Goal: Task Accomplishment & Management: Use online tool/utility

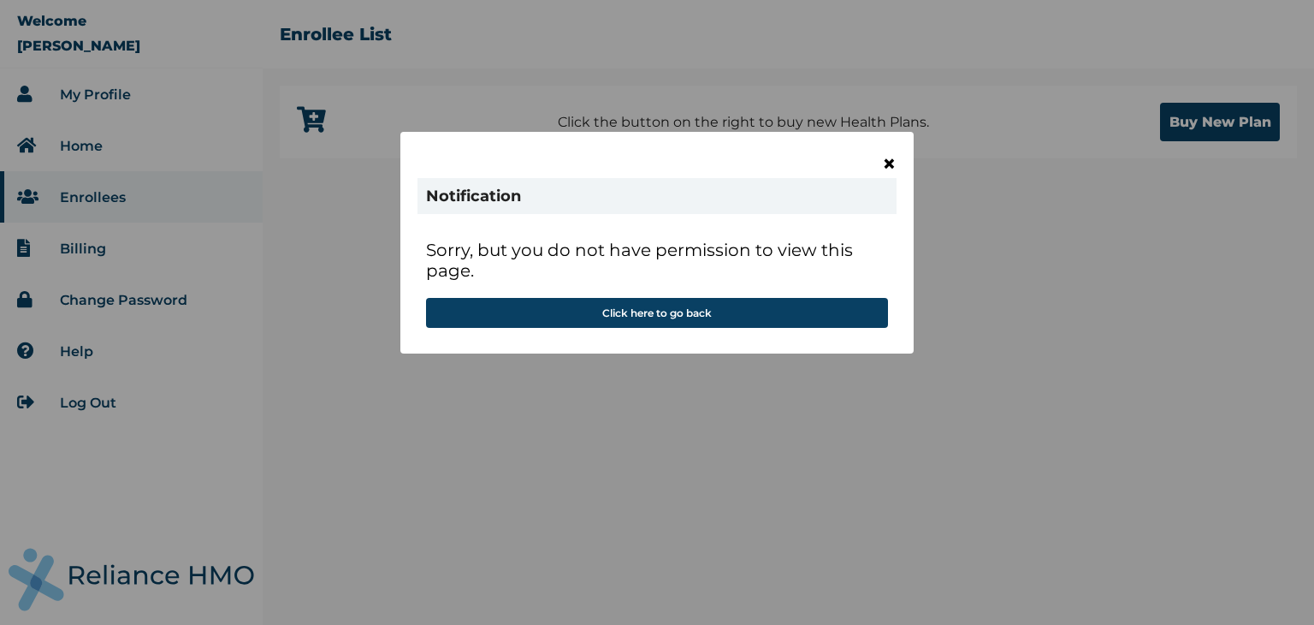
click at [892, 162] on span "×" at bounding box center [889, 163] width 15 height 29
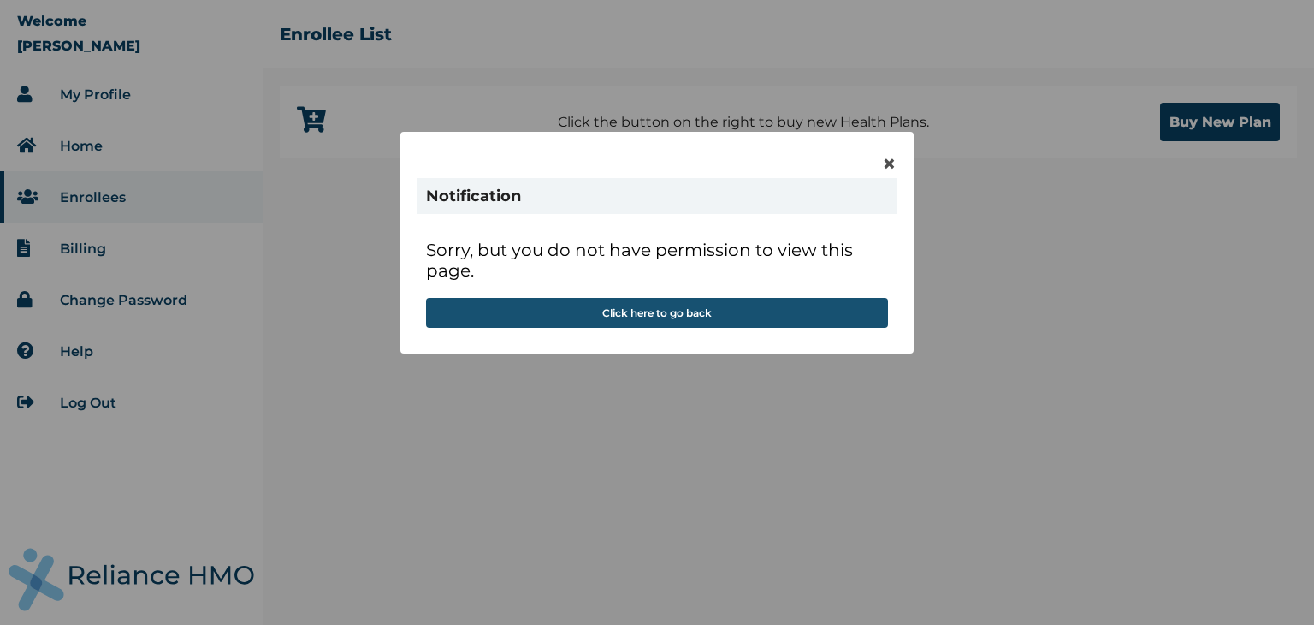
click at [695, 316] on button "Click here to go back" at bounding box center [657, 313] width 462 height 30
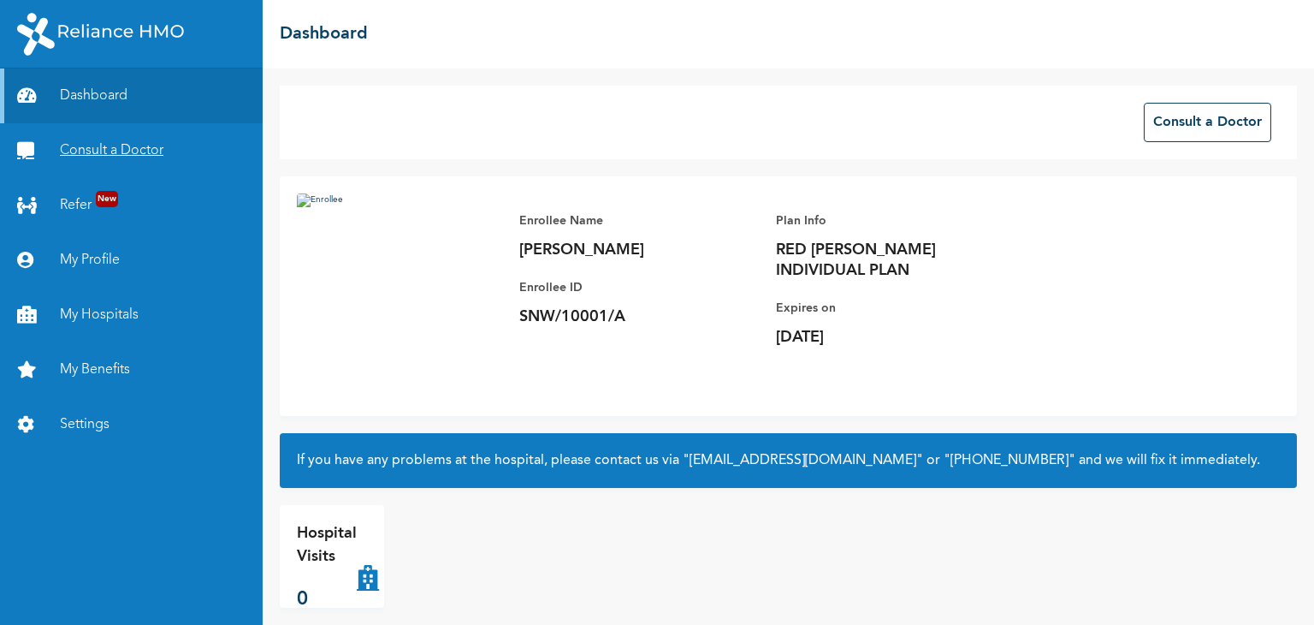
click at [92, 154] on link "Consult a Doctor" at bounding box center [131, 150] width 263 height 55
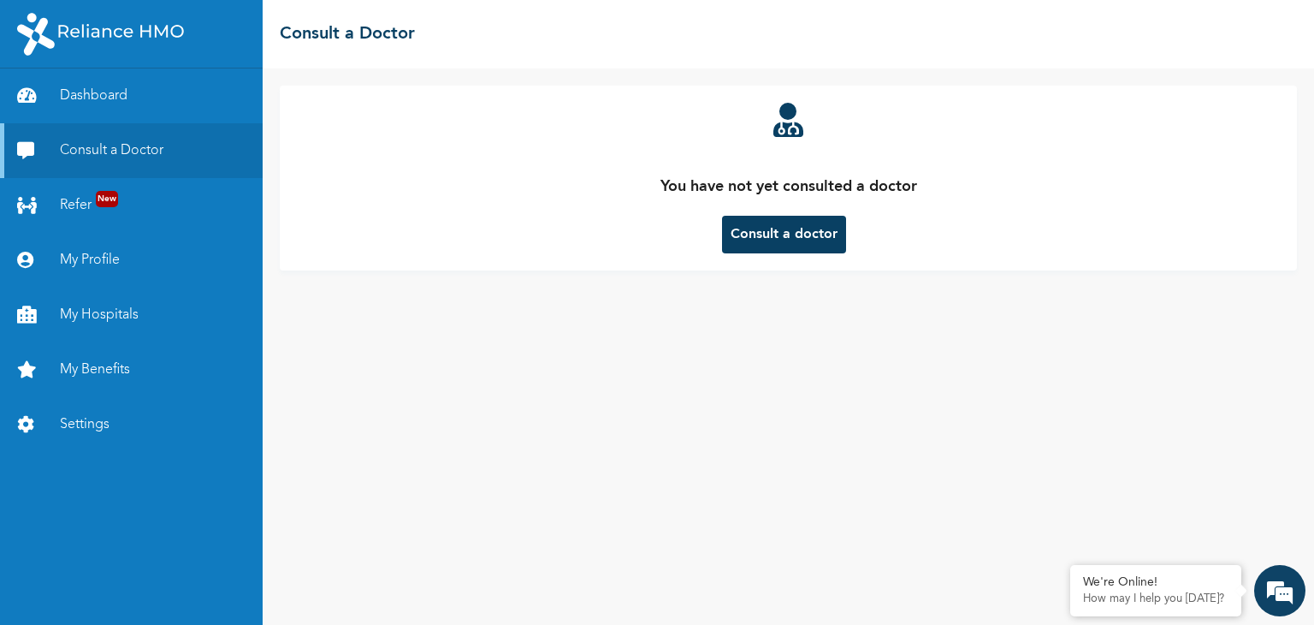
click at [793, 228] on button "Consult a doctor" at bounding box center [784, 235] width 124 height 38
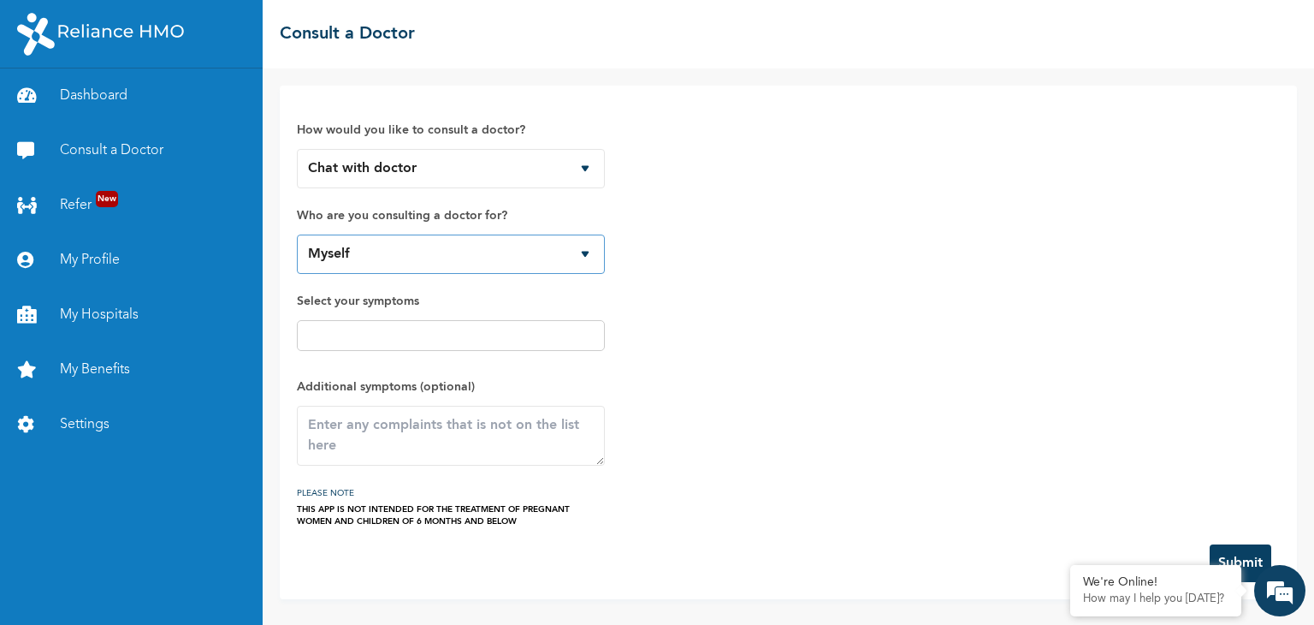
click at [556, 258] on select "Myself" at bounding box center [451, 253] width 308 height 39
click at [507, 182] on select "Chat with doctor Phone Call" at bounding box center [451, 168] width 308 height 39
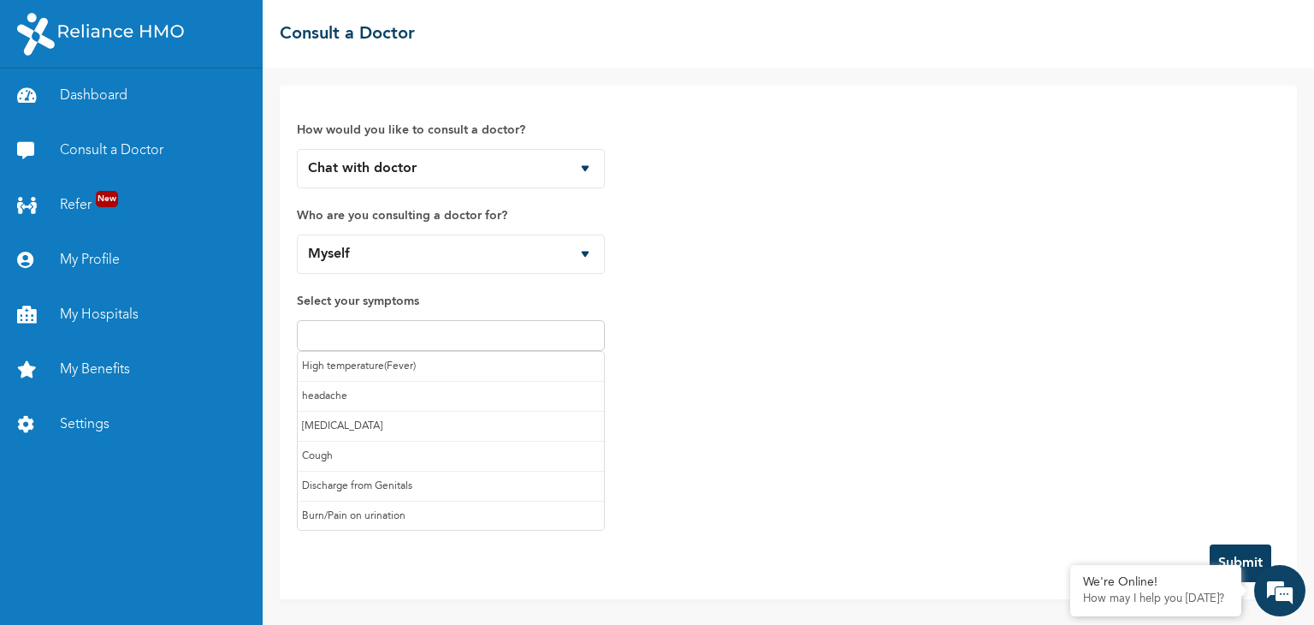
click at [394, 338] on input "text" at bounding box center [451, 335] width 298 height 21
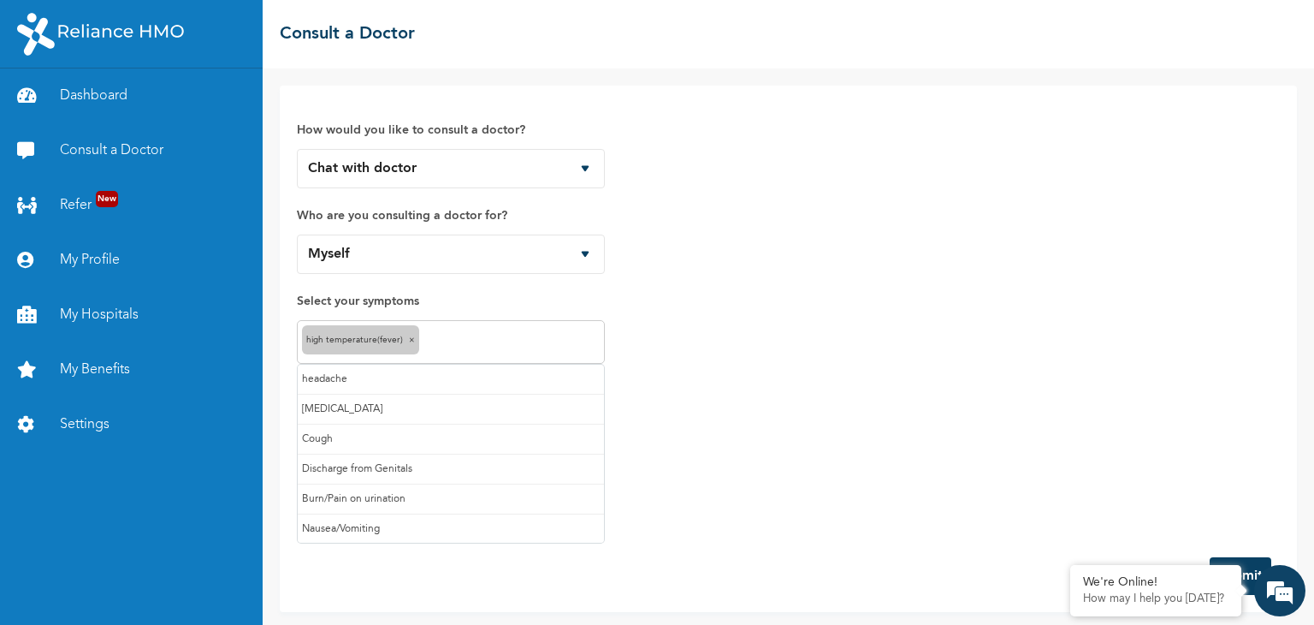
click at [449, 340] on input "text" at bounding box center [512, 342] width 176 height 21
click at [526, 335] on input "text" at bounding box center [543, 342] width 113 height 21
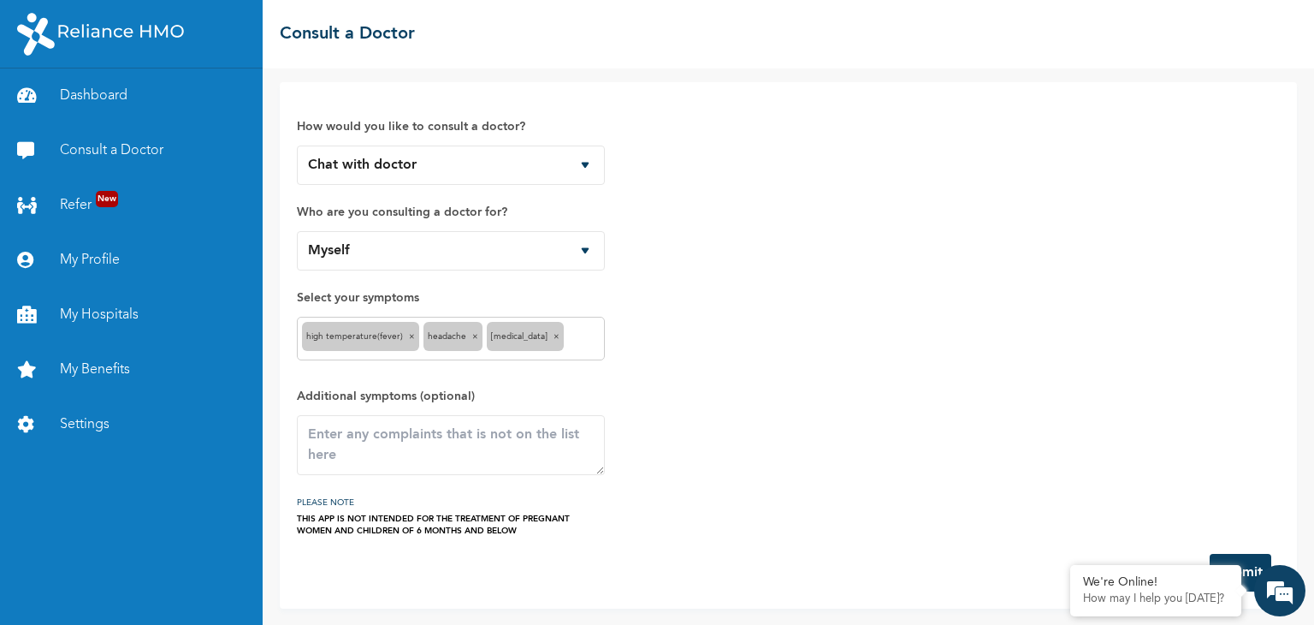
click at [568, 329] on input "text" at bounding box center [584, 339] width 32 height 21
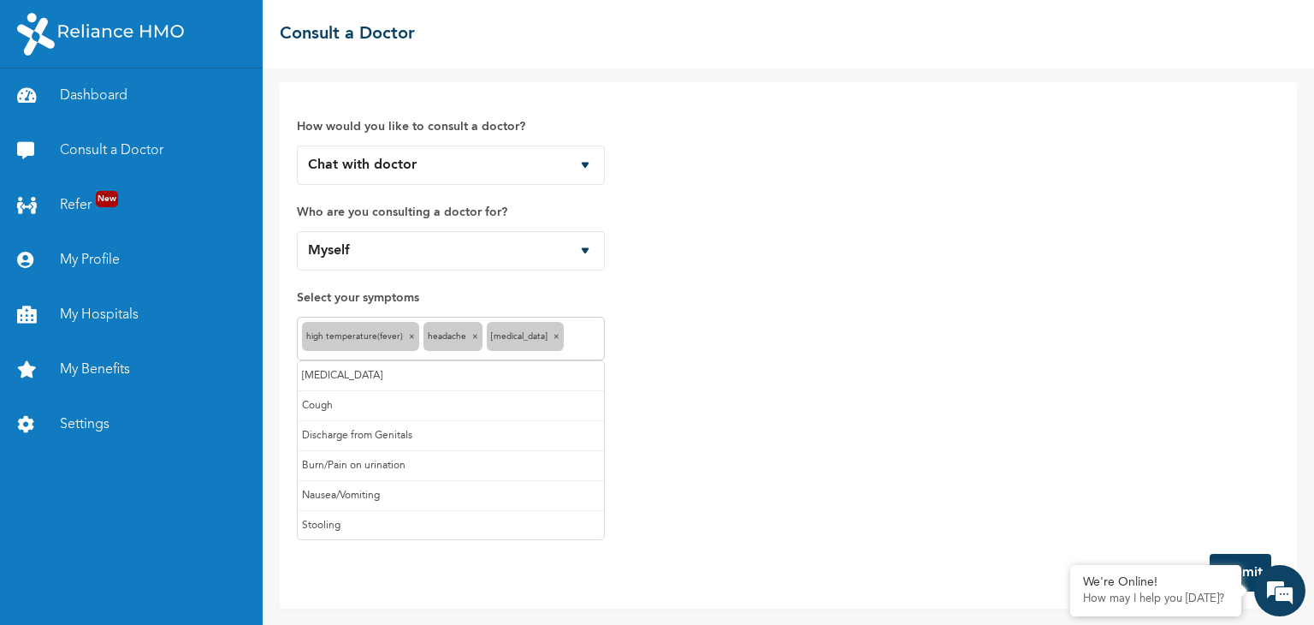
scroll to position [89, 0]
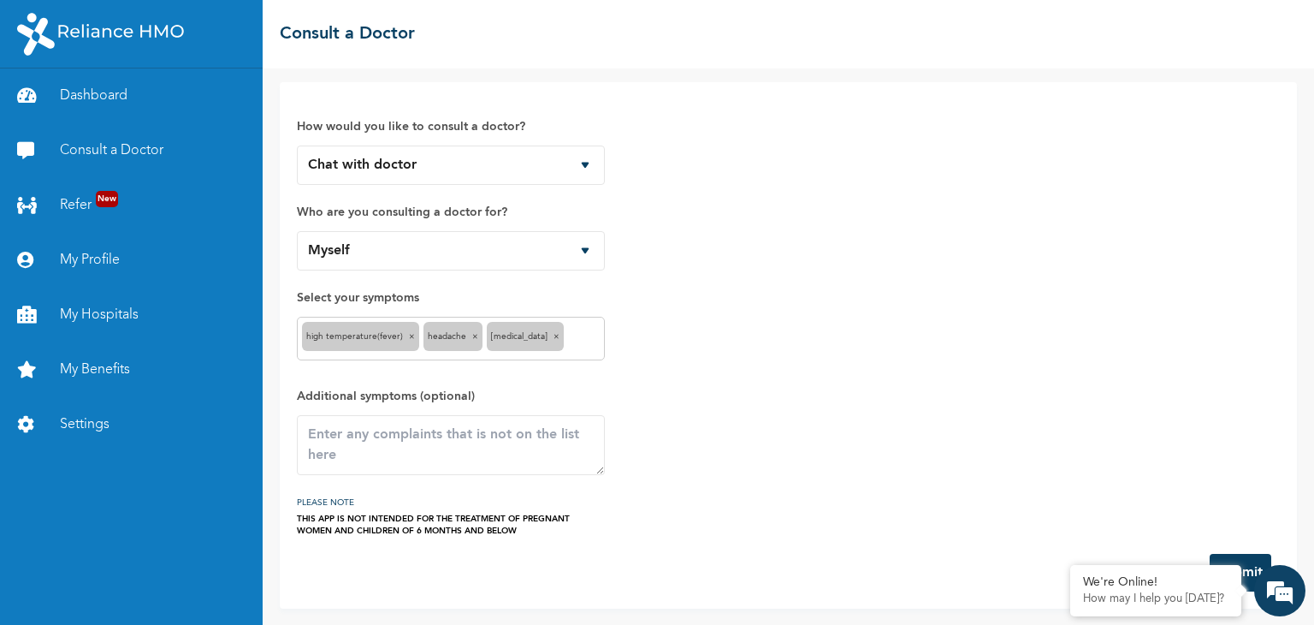
click at [681, 353] on div "How would you like to consult a doctor? Chat with doctor Phone Call Who are you…" at bounding box center [788, 317] width 983 height 437
click at [401, 441] on textarea at bounding box center [451, 445] width 308 height 60
type textarea "Migraine"
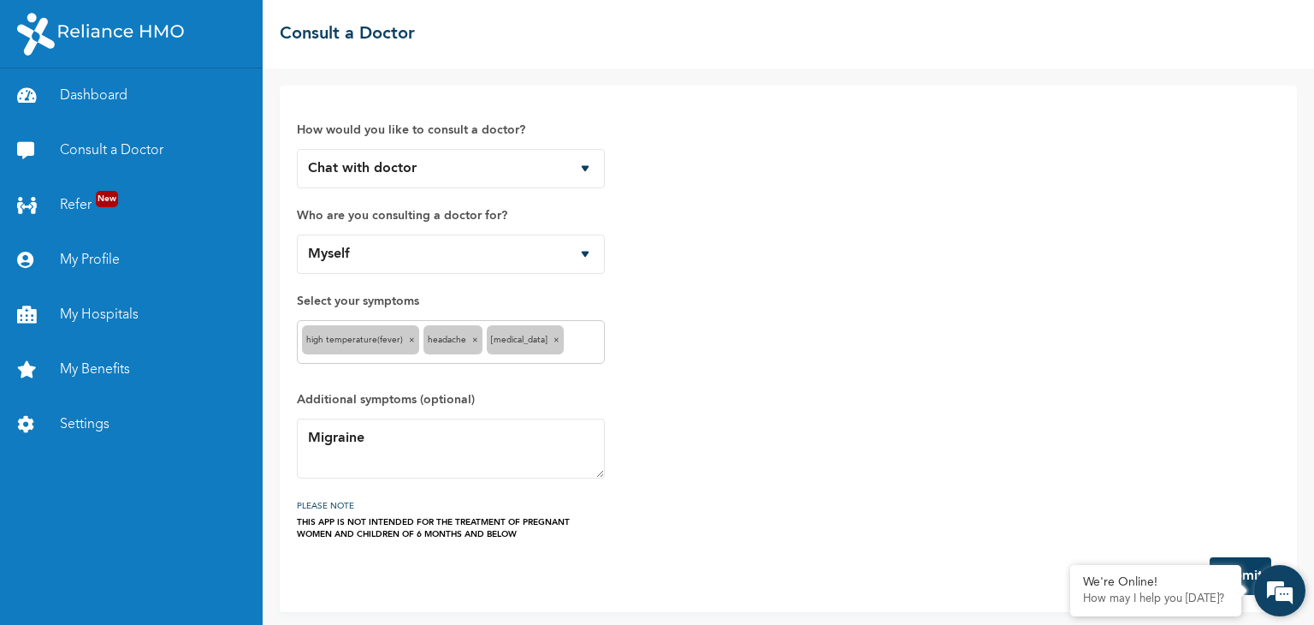
click at [1279, 596] on em at bounding box center [1280, 590] width 46 height 46
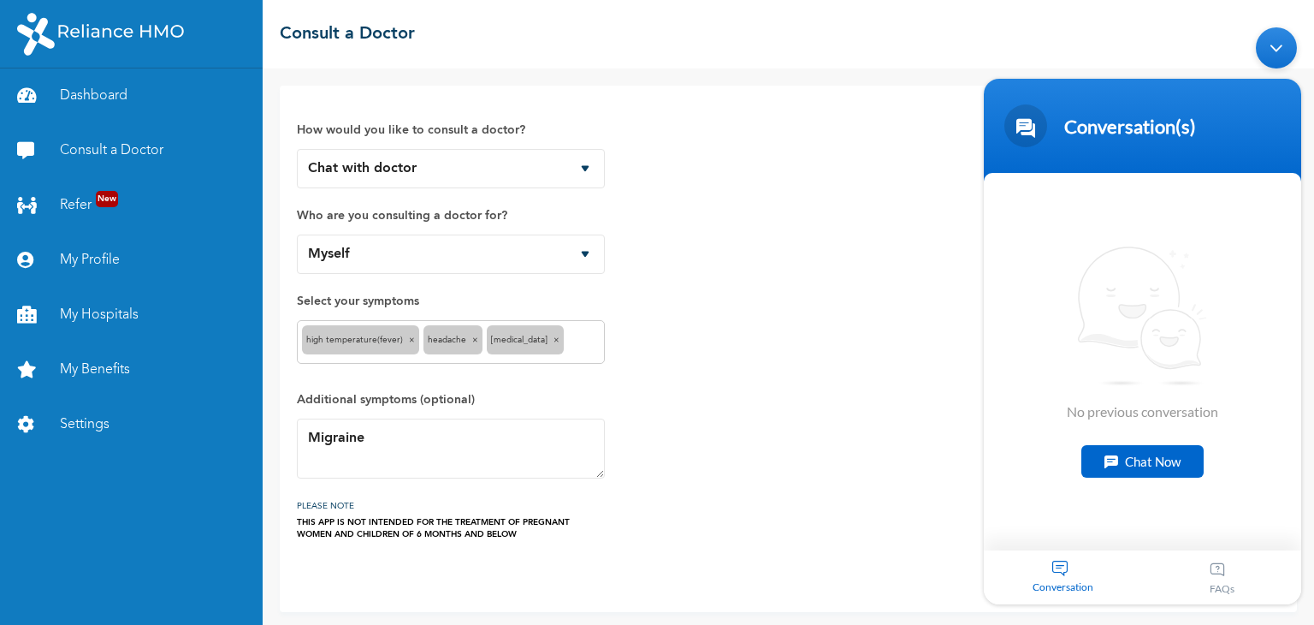
click at [1271, 40] on div "Minimize live chat window" at bounding box center [1276, 47] width 41 height 41
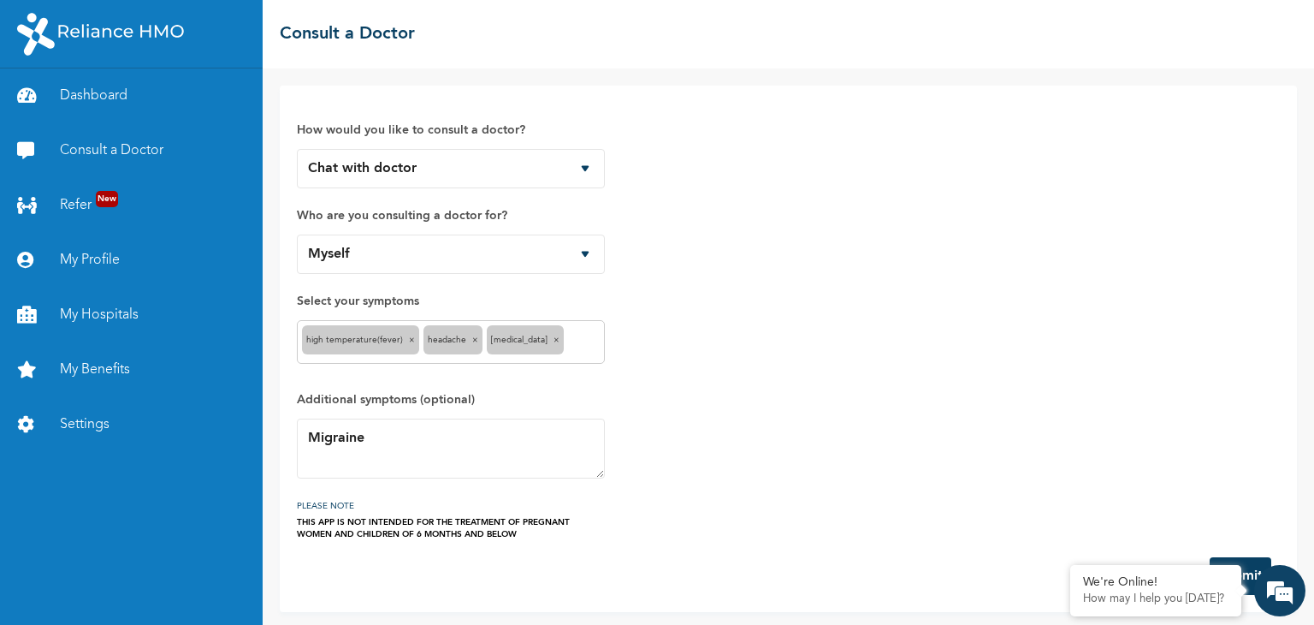
click at [1248, 565] on button "Submit" at bounding box center [1241, 576] width 62 height 38
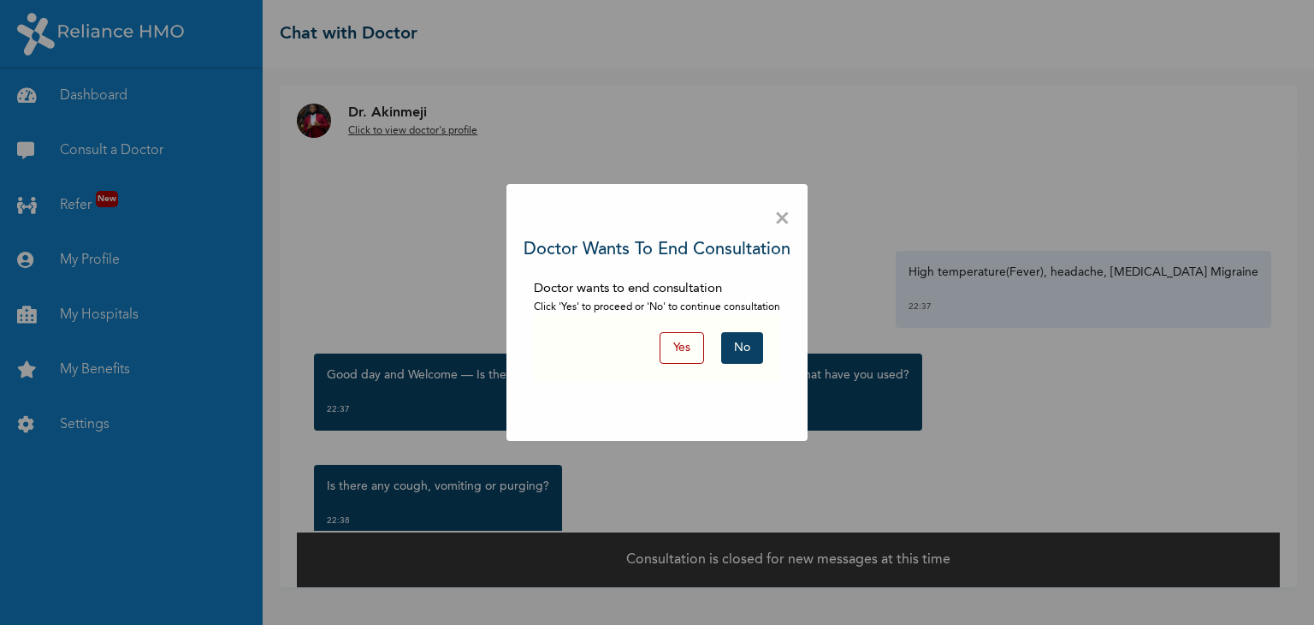
click at [749, 353] on button "No" at bounding box center [742, 348] width 42 height 32
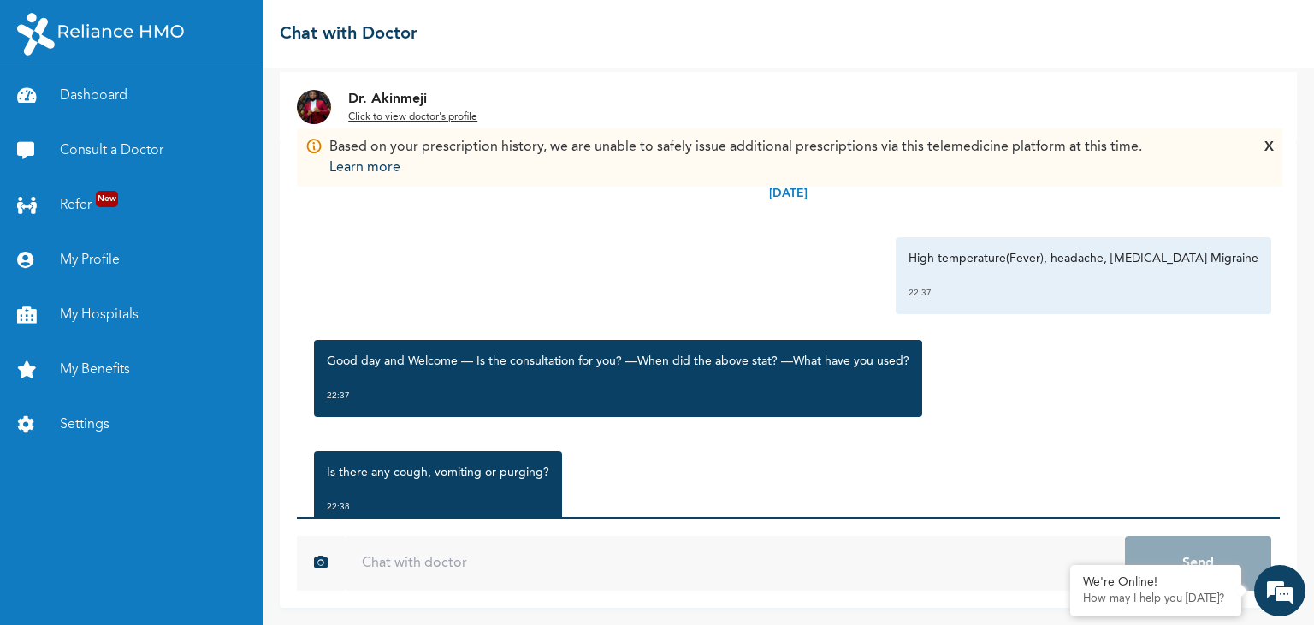
scroll to position [58, 0]
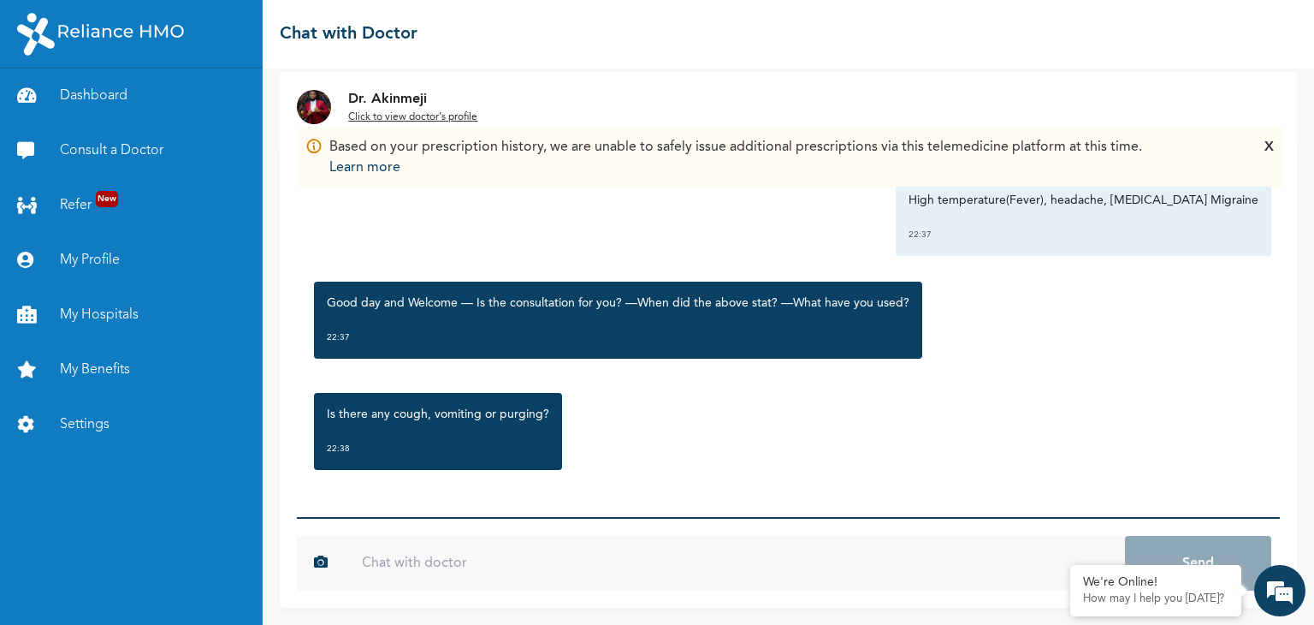
click at [524, 568] on input "text" at bounding box center [735, 563] width 780 height 55
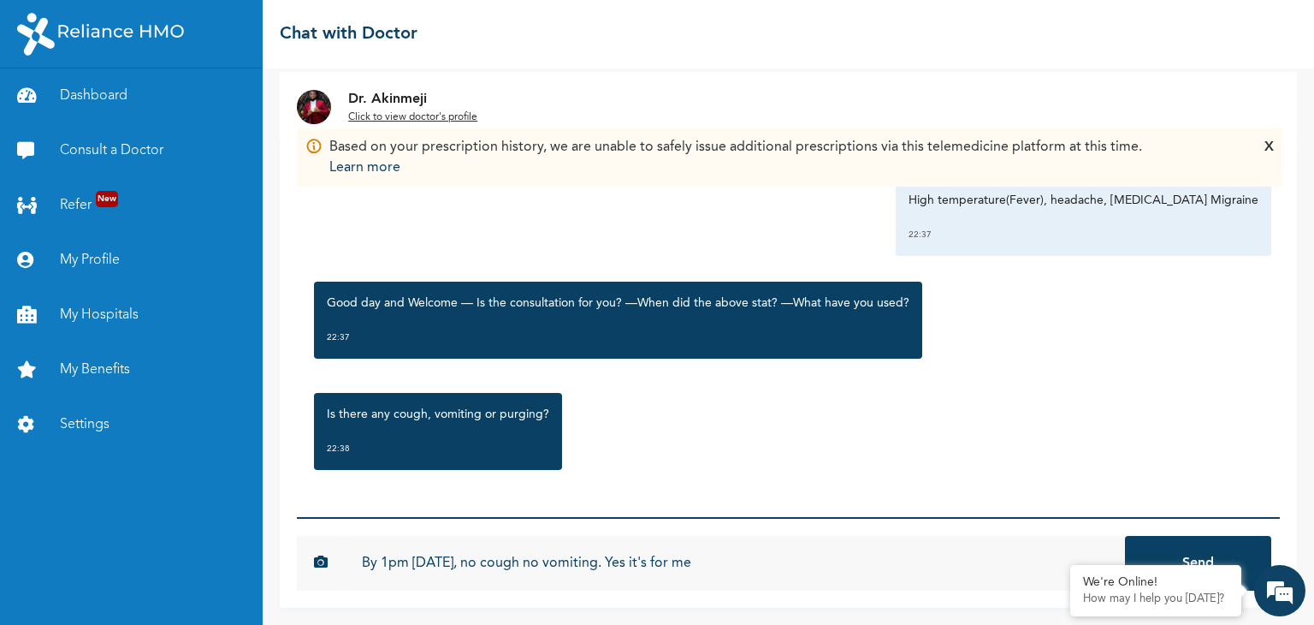
type input "By 1pm [DATE], no cough no vomiting. Yes it's for me"
click at [1125, 536] on button "Send" at bounding box center [1198, 563] width 146 height 55
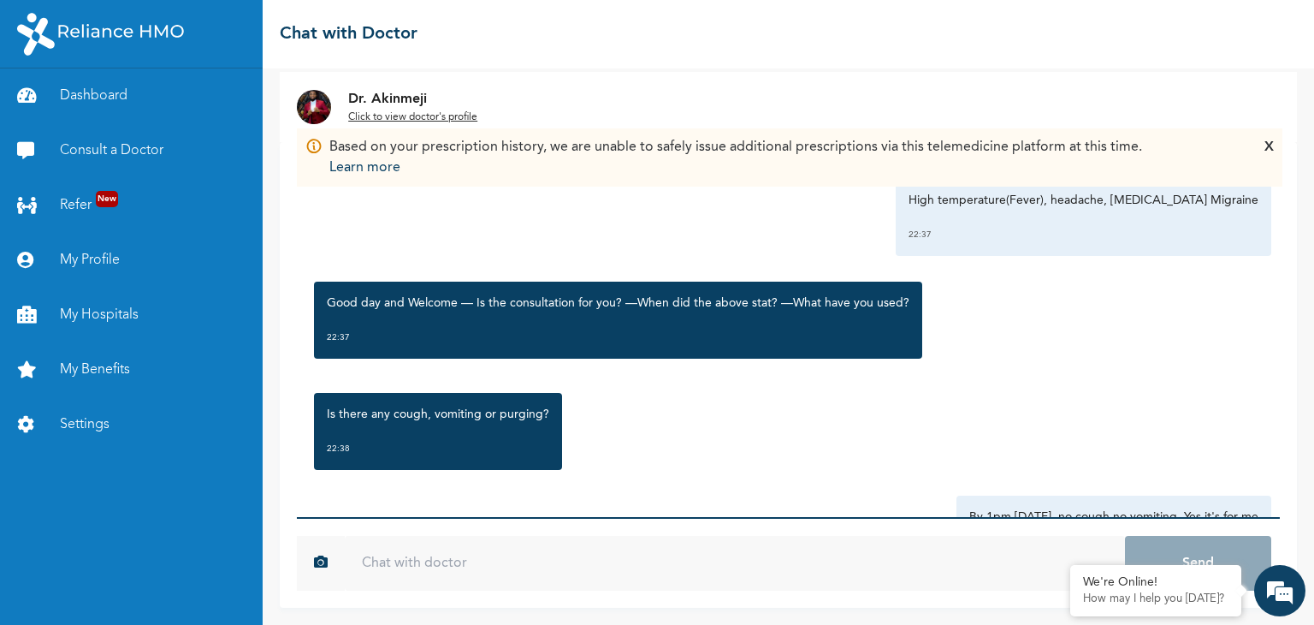
scroll to position [152, 0]
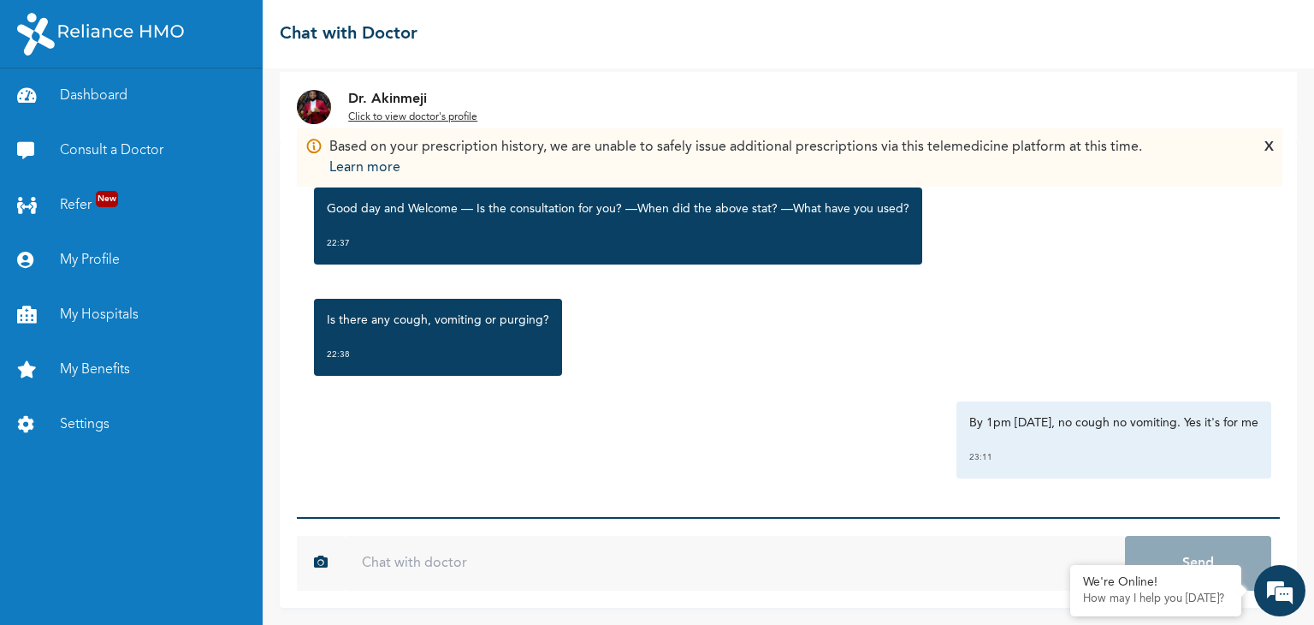
click at [456, 117] on u "Click to view doctor's profile" at bounding box center [412, 117] width 129 height 10
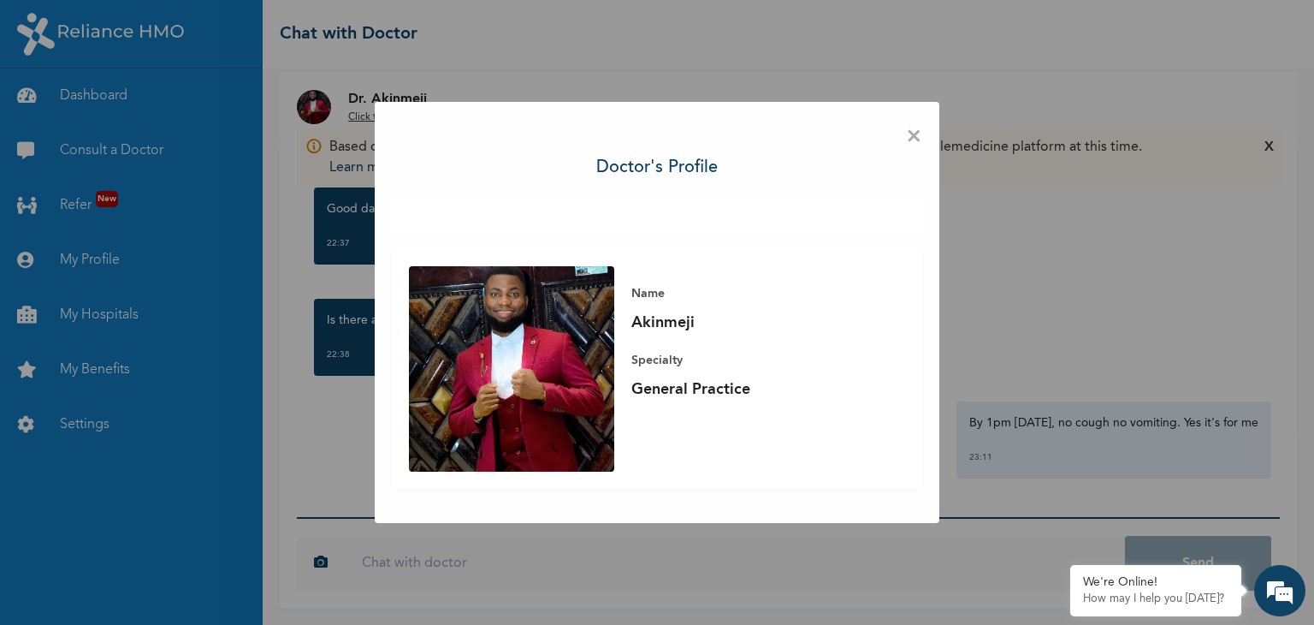
click at [914, 136] on span "×" at bounding box center [914, 137] width 16 height 36
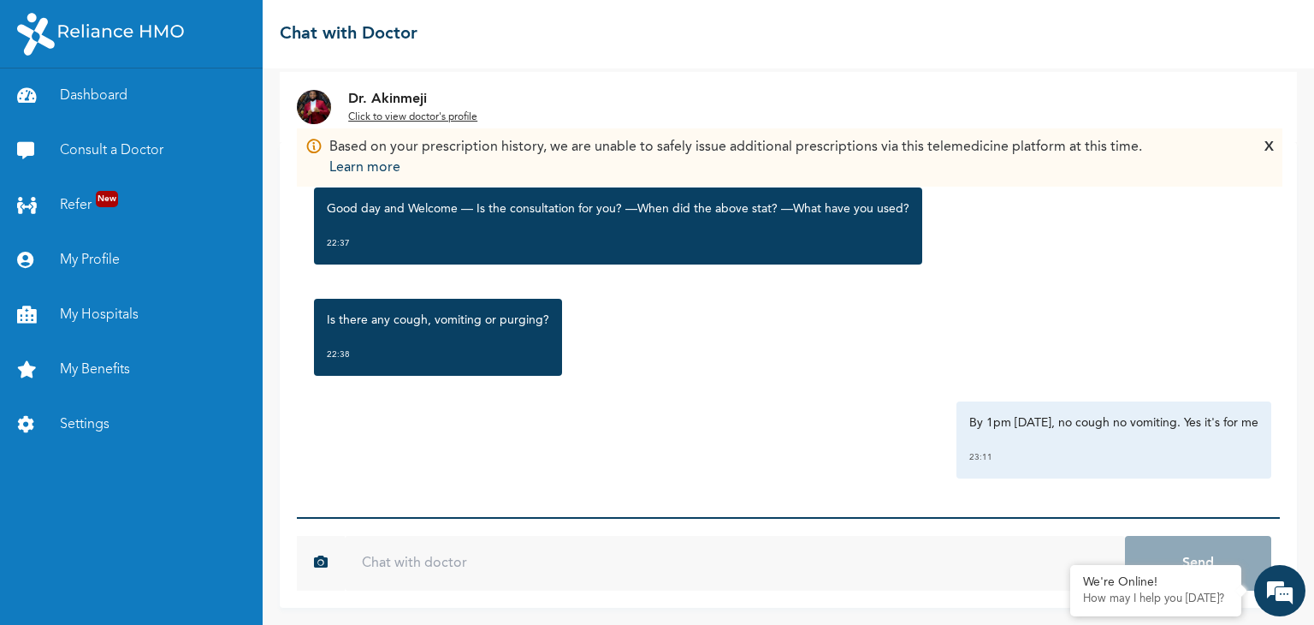
click at [1265, 141] on div "X" at bounding box center [1269, 157] width 9 height 41
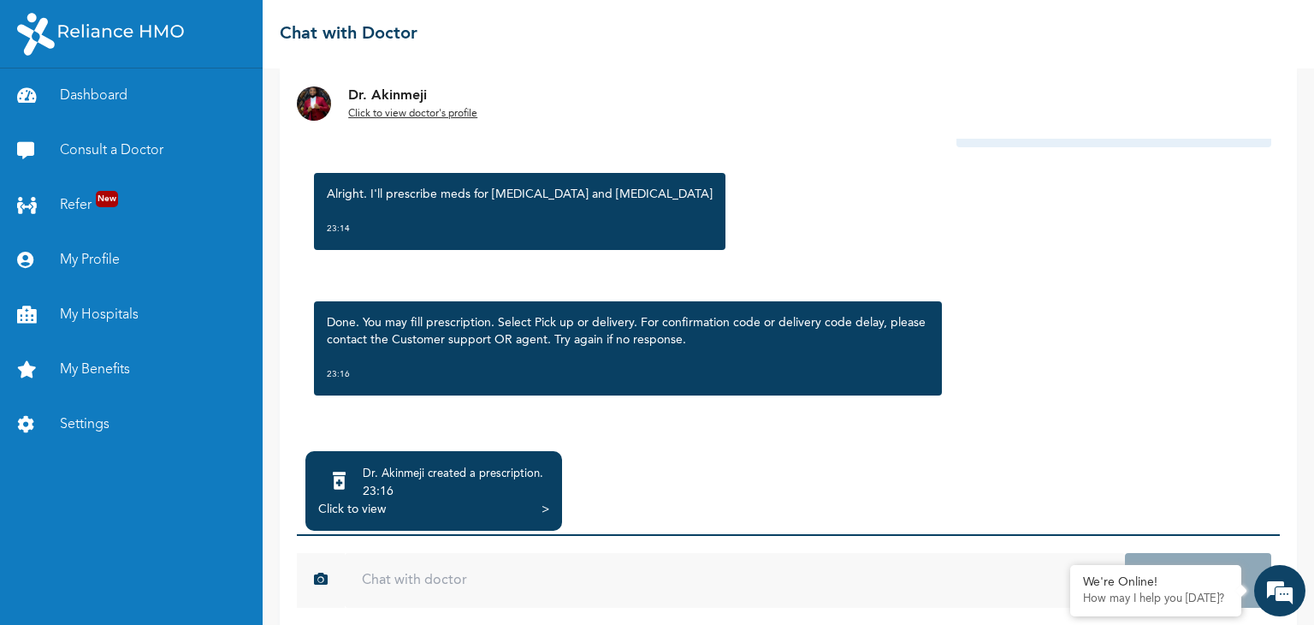
scroll to position [110, 0]
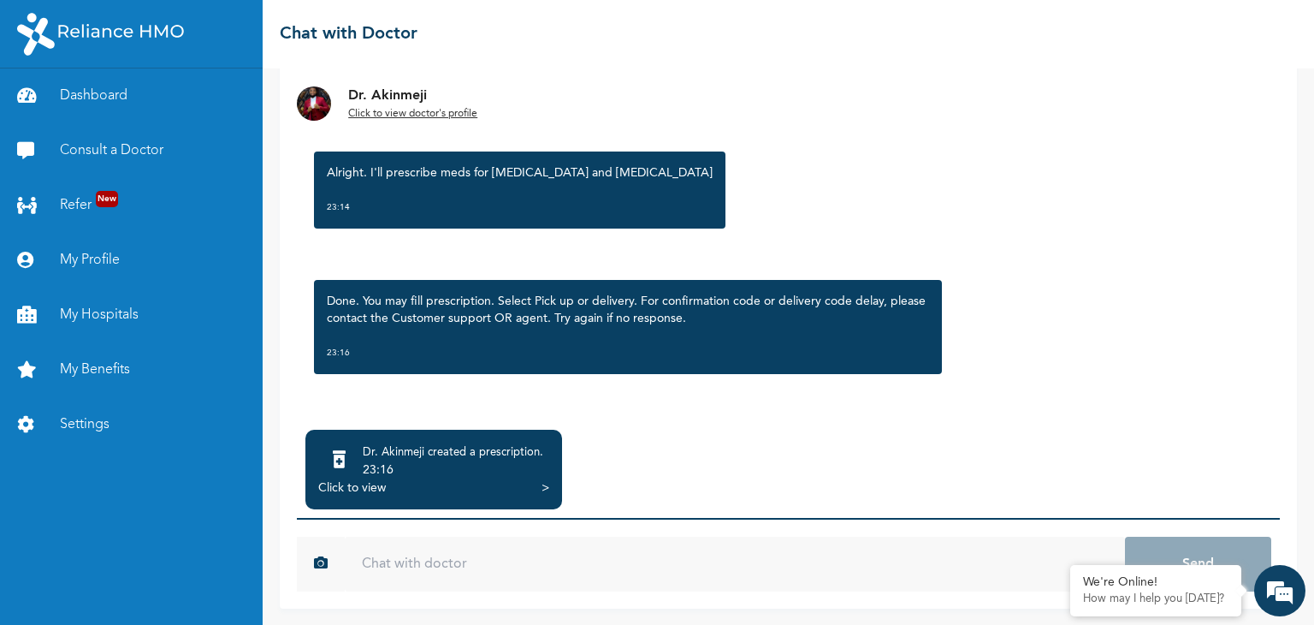
click at [537, 485] on div "Click to view >" at bounding box center [433, 487] width 231 height 17
click at [353, 488] on div "Click to view" at bounding box center [352, 487] width 68 height 17
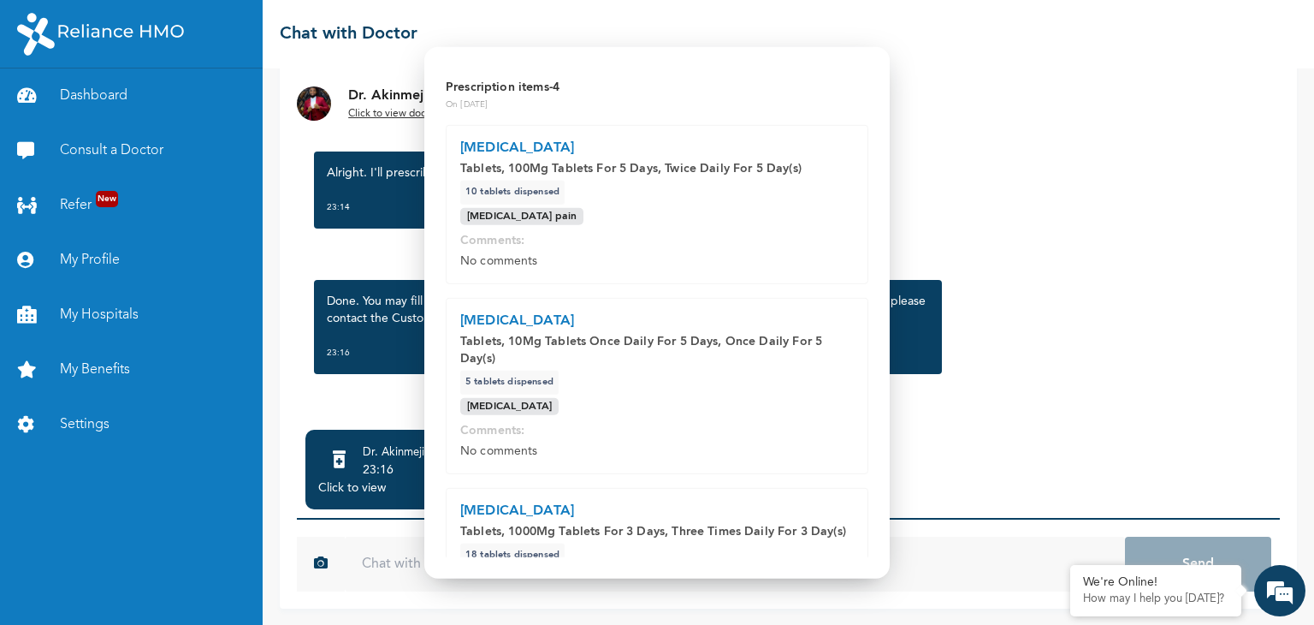
scroll to position [0, 0]
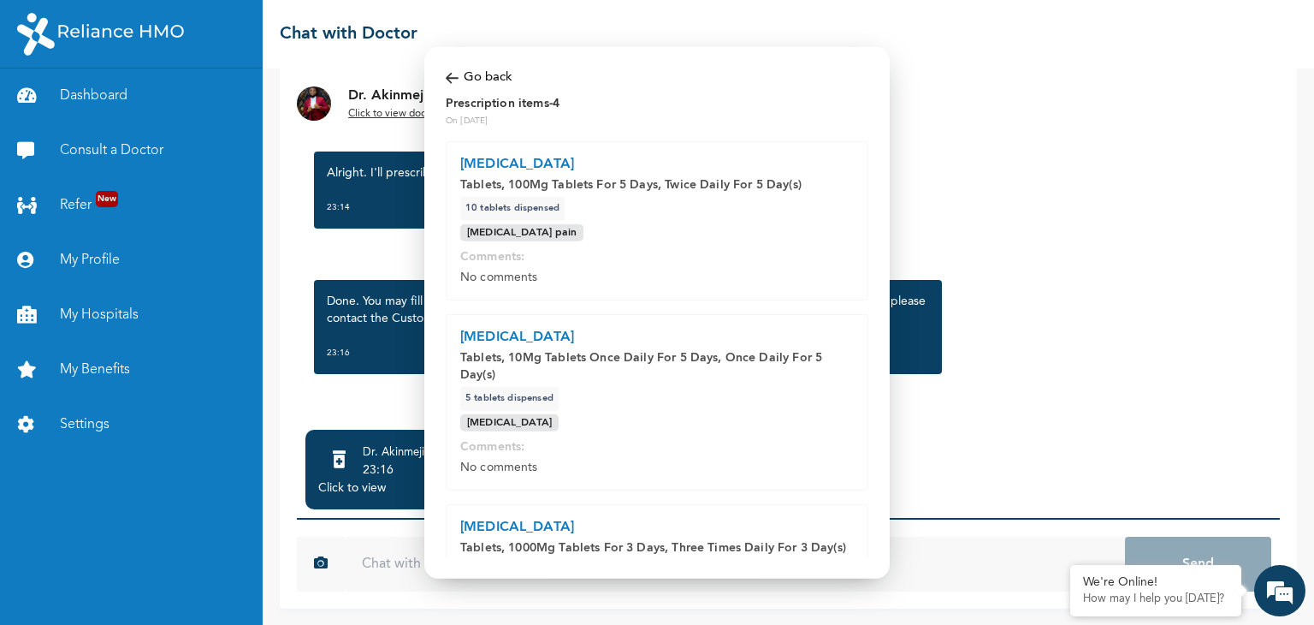
click at [453, 76] on img at bounding box center [452, 78] width 13 height 20
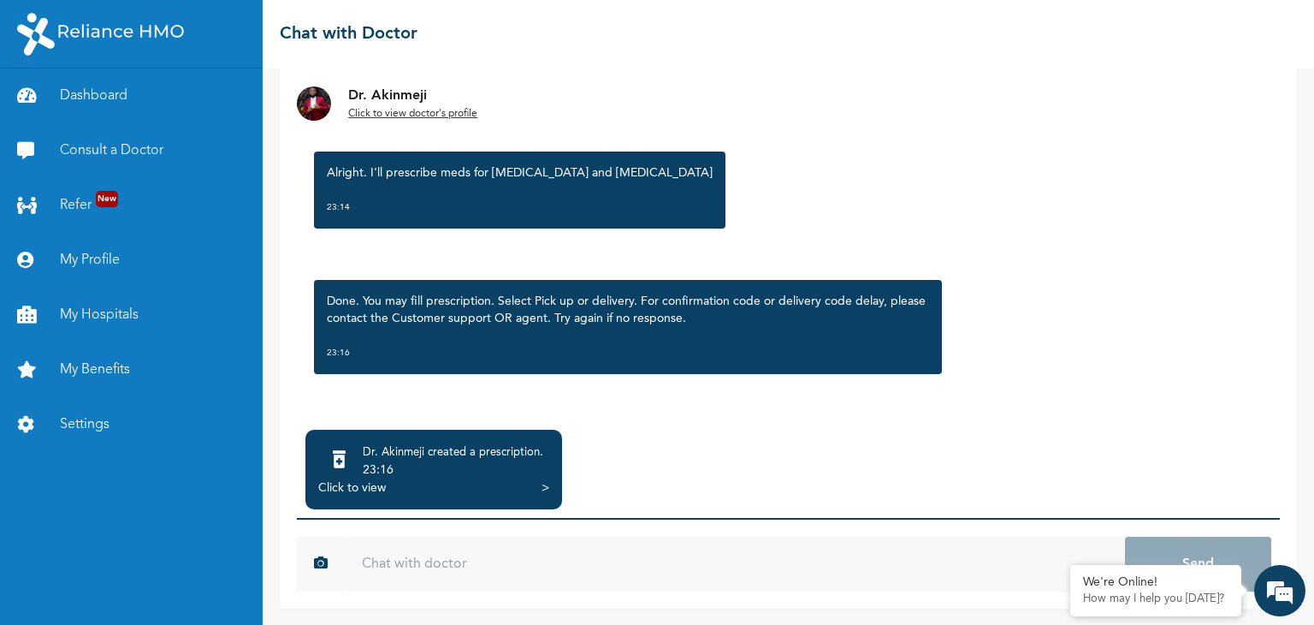
click at [545, 487] on div ">" at bounding box center [546, 487] width 8 height 17
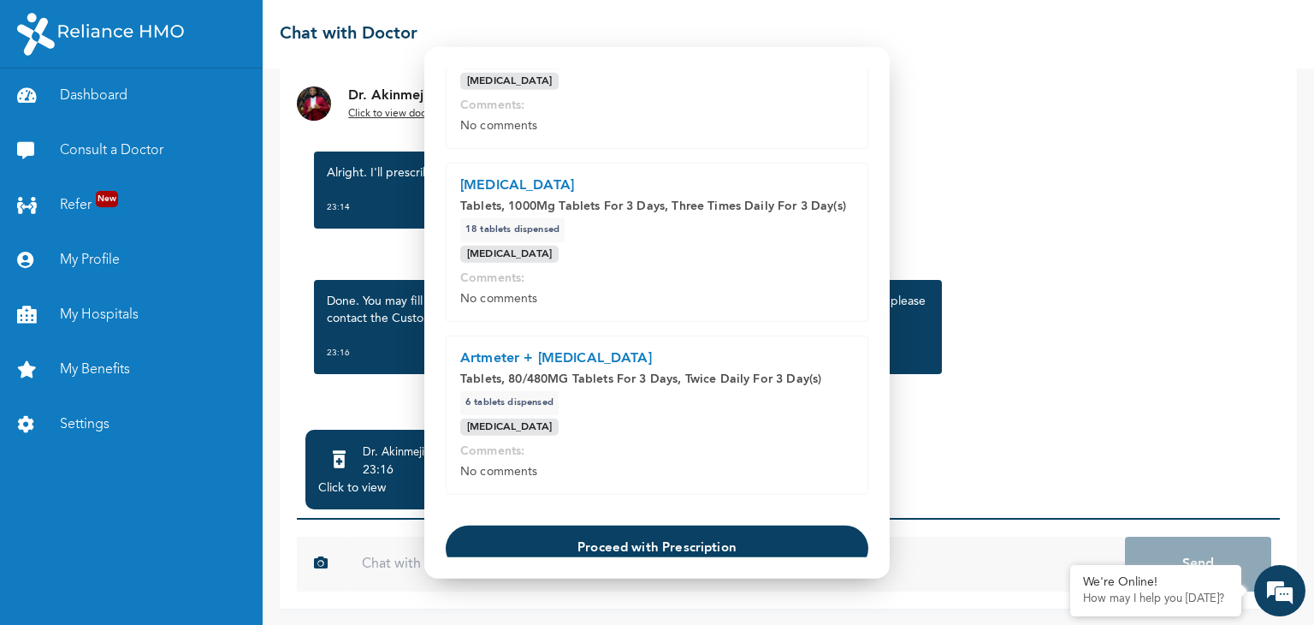
scroll to position [423, 0]
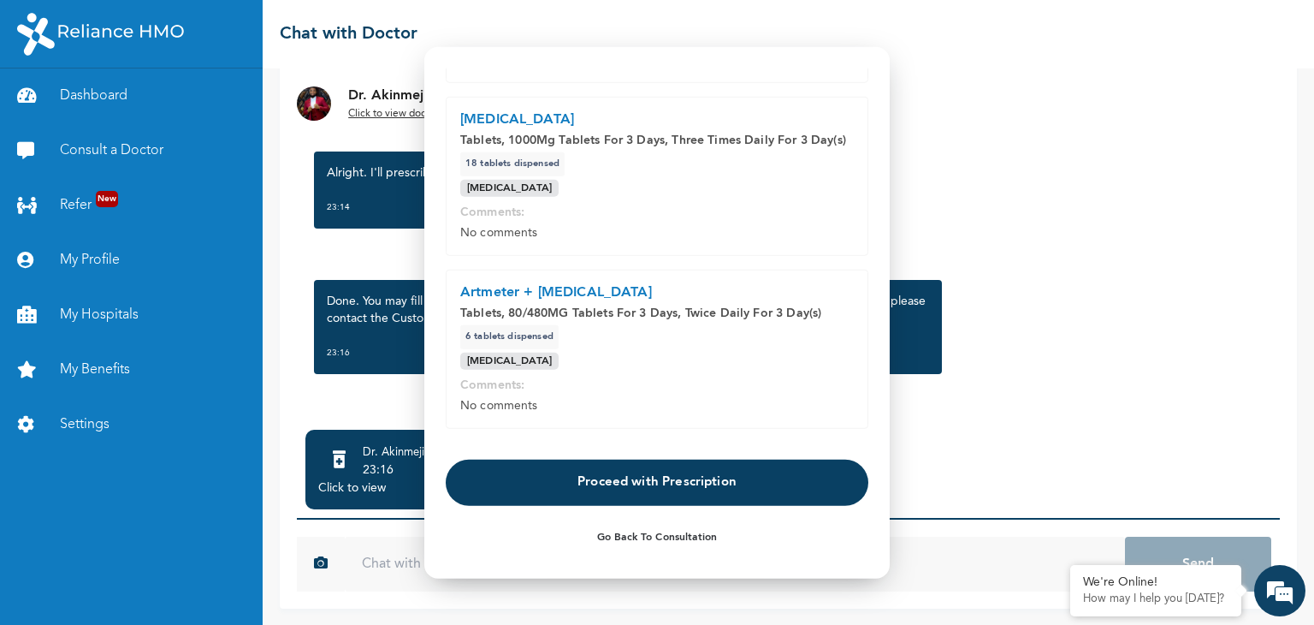
click at [667, 481] on button "Proceed with Prescription" at bounding box center [657, 482] width 423 height 46
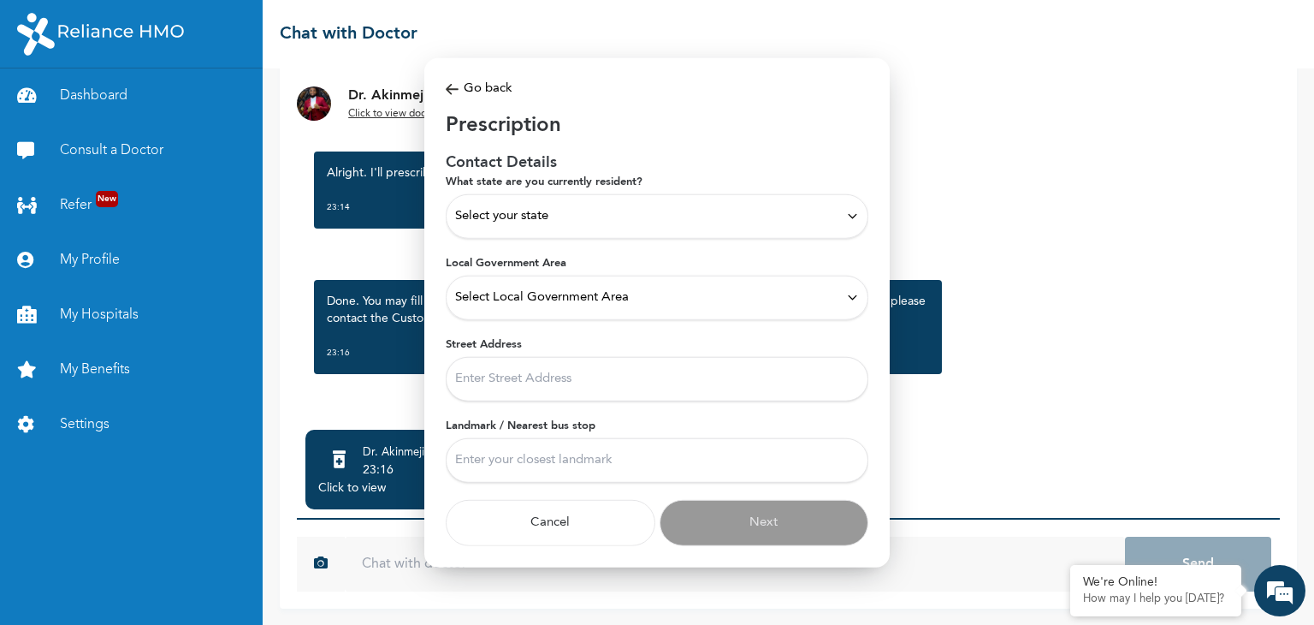
scroll to position [0, 0]
click at [574, 214] on div "Select your state" at bounding box center [657, 215] width 404 height 19
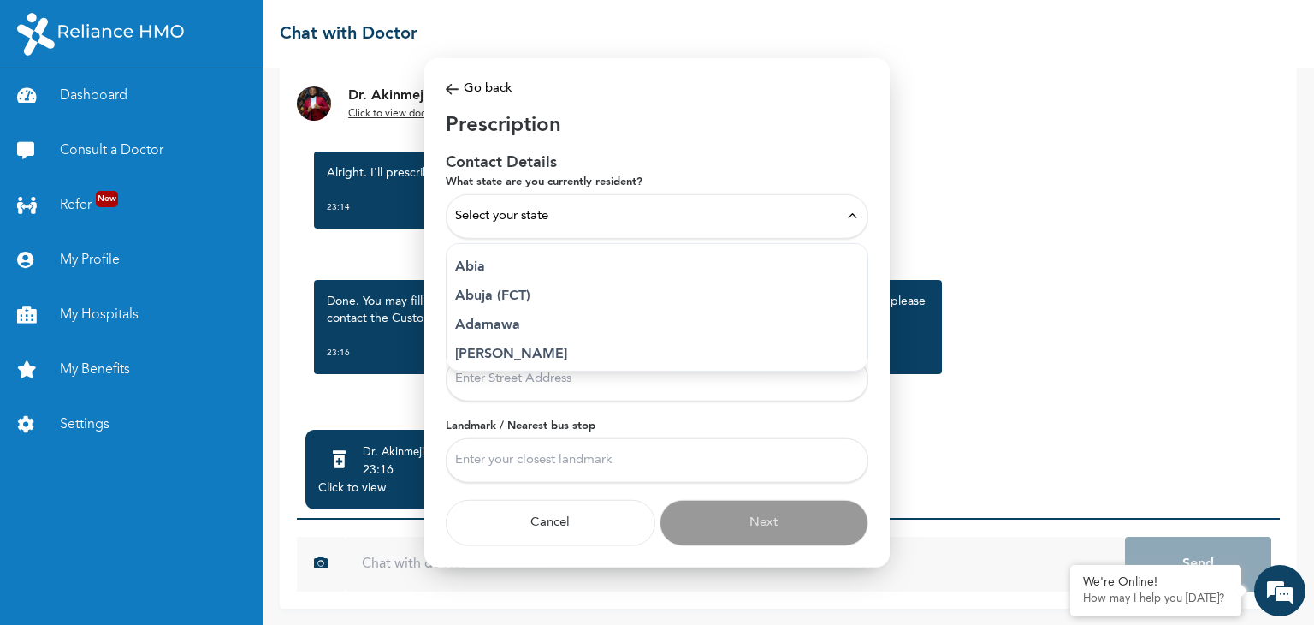
click at [503, 299] on p "Abuja (FCT)" at bounding box center [657, 295] width 404 height 21
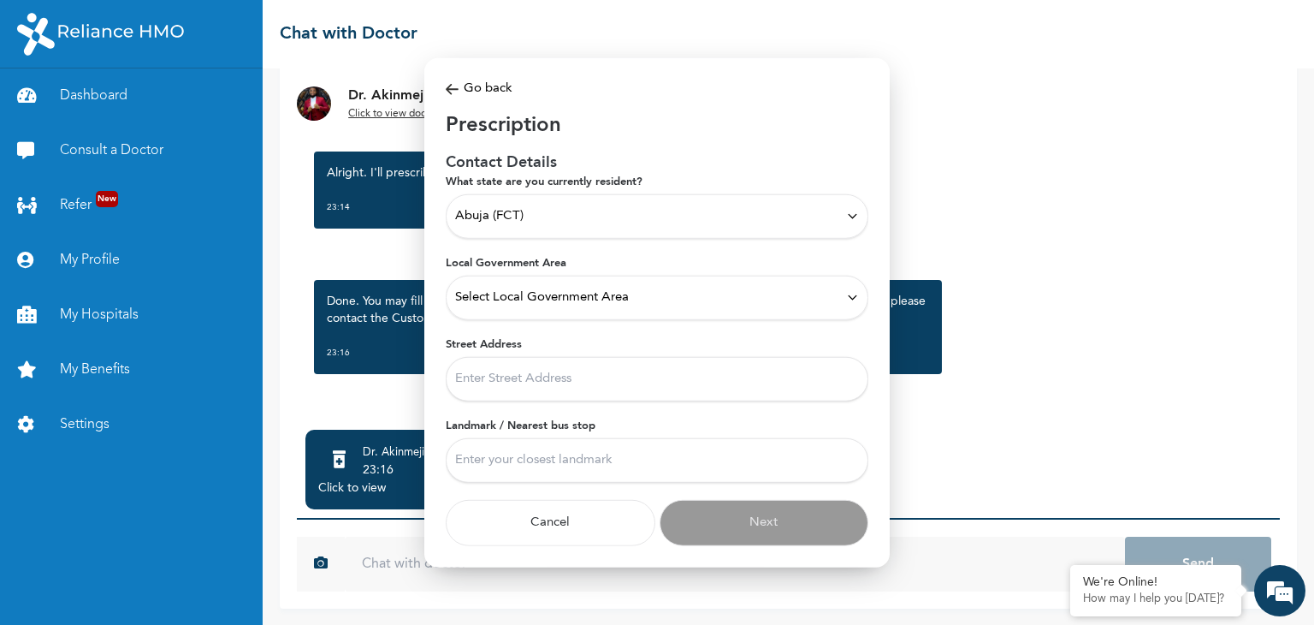
click at [575, 297] on span "Select Local Government Area" at bounding box center [542, 296] width 174 height 19
click at [543, 424] on p "Municipal Area Council" at bounding box center [657, 428] width 404 height 21
click at [572, 376] on input "Street Address" at bounding box center [657, 378] width 423 height 44
click at [579, 459] on input "Landmark / Nearest bus stop" at bounding box center [657, 459] width 423 height 44
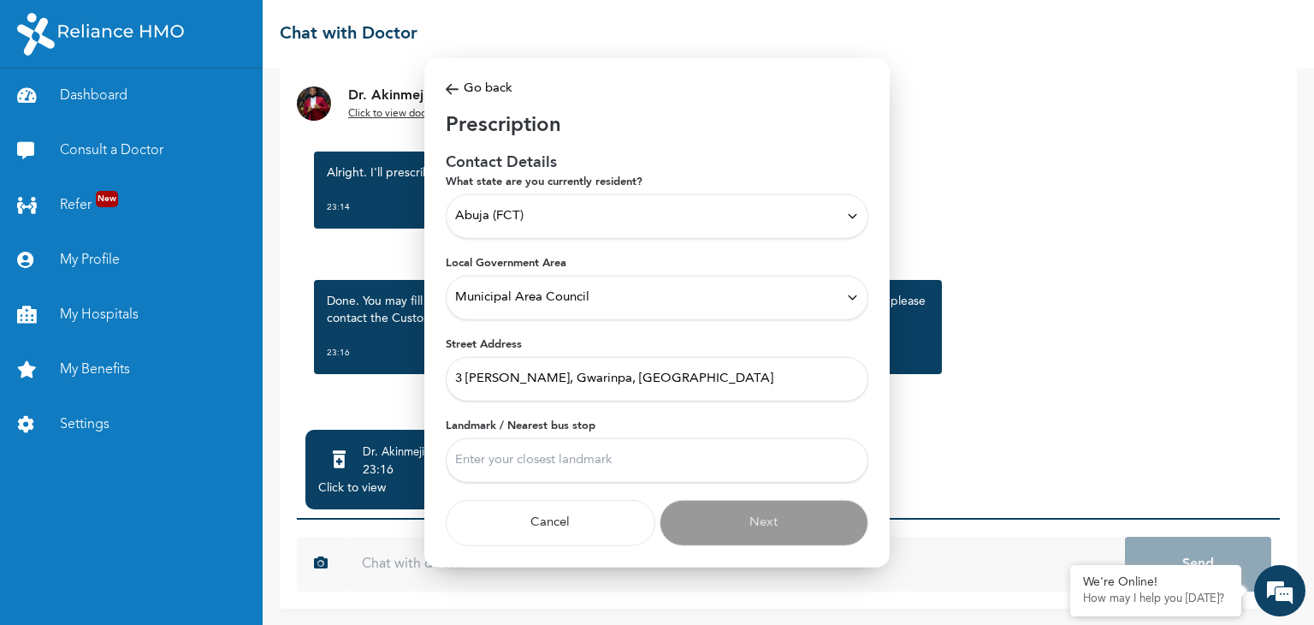
click at [689, 373] on input "3 [PERSON_NAME], Gwarinpa, [GEOGRAPHIC_DATA]" at bounding box center [657, 378] width 423 height 44
type input "[STREET_ADDRESS]"
click at [648, 459] on input "Landmark / Nearest bus stop" at bounding box center [657, 459] width 423 height 44
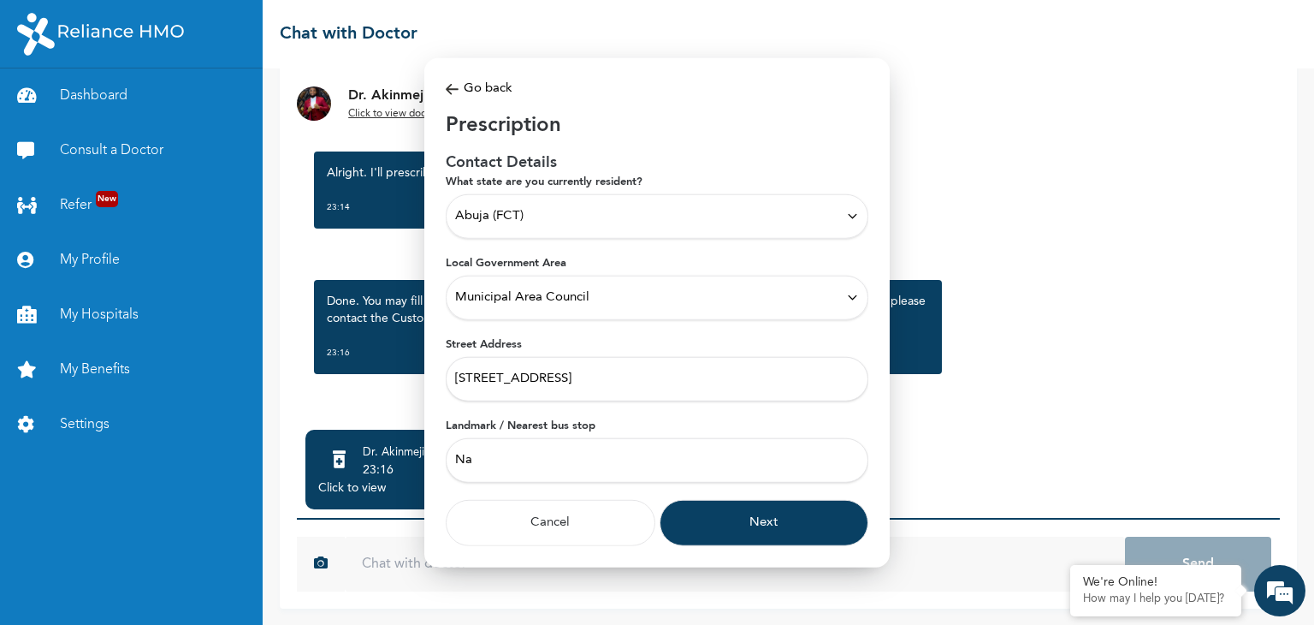
type input "N"
drag, startPoint x: 494, startPoint y: 459, endPoint x: 744, endPoint y: 460, distance: 250.7
click at [744, 460] on input "[GEOGRAPHIC_DATA]" at bounding box center [657, 459] width 423 height 44
click at [481, 463] on input "[GEOGRAPHIC_DATA]" at bounding box center [657, 459] width 423 height 44
click at [561, 459] on input "[GEOGRAPHIC_DATA]" at bounding box center [657, 459] width 423 height 44
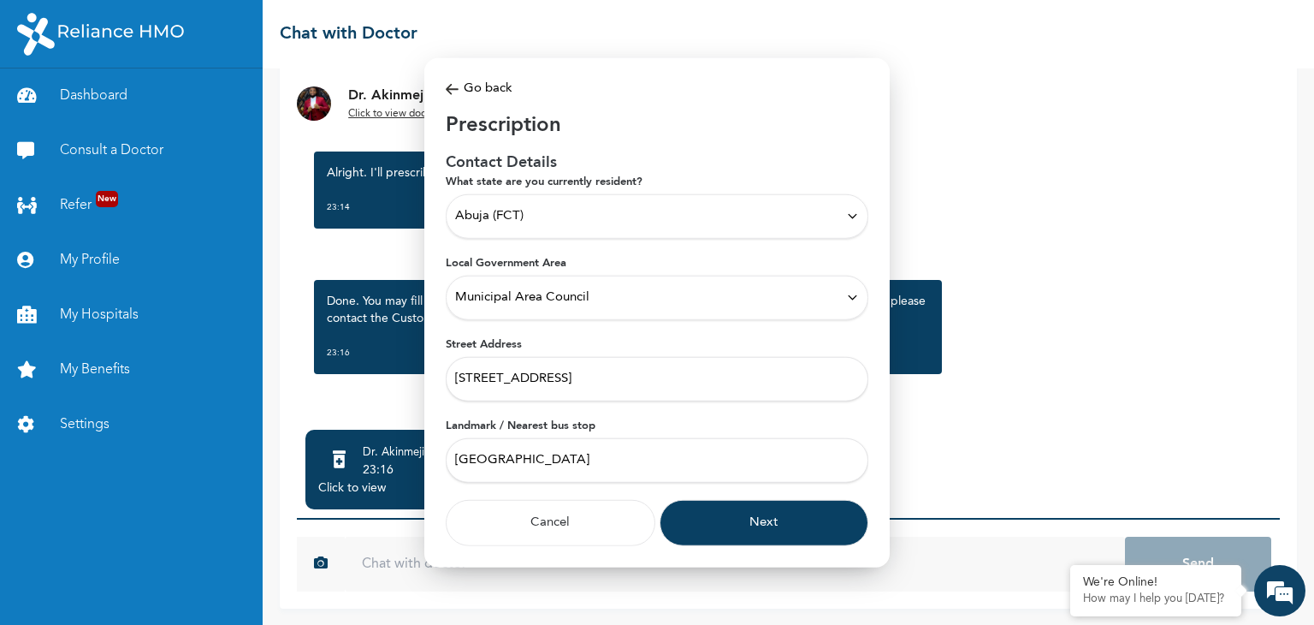
click at [457, 453] on input "[GEOGRAPHIC_DATA]" at bounding box center [657, 459] width 423 height 44
type input "Before Star view Hotel"
click at [661, 425] on label "Landmark / Nearest bus stop" at bounding box center [657, 425] width 423 height 15
click at [661, 437] on input "Before Star view Hotel" at bounding box center [657, 459] width 423 height 44
click at [734, 518] on button "Next" at bounding box center [765, 522] width 210 height 46
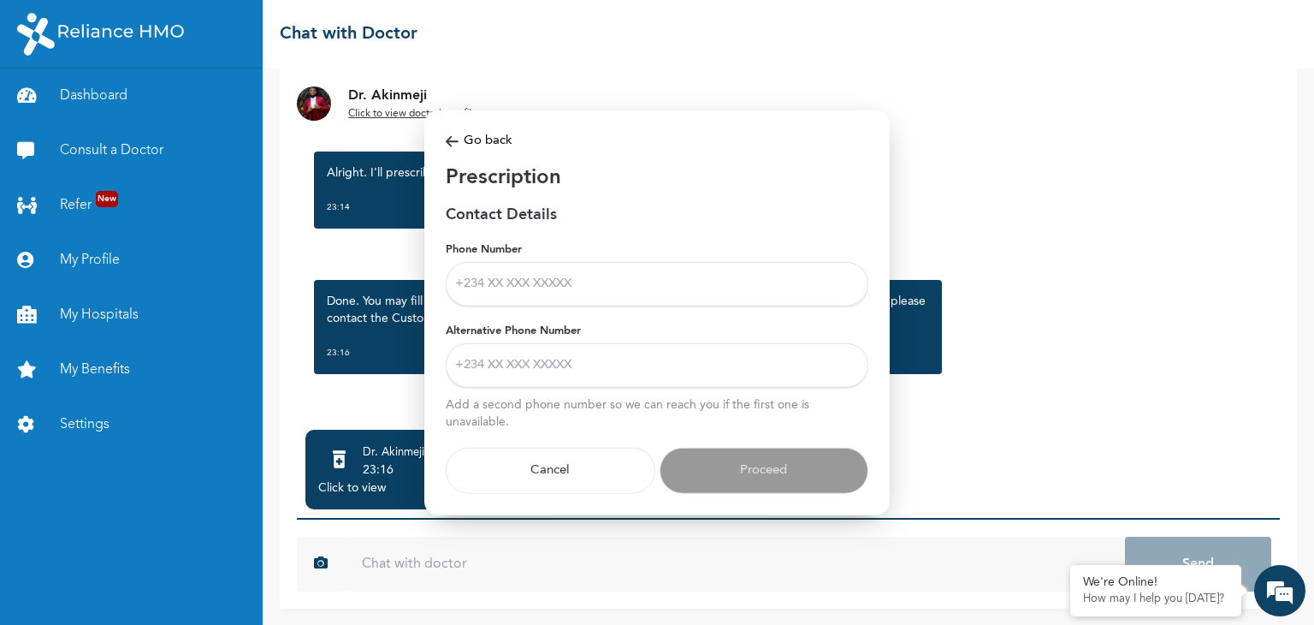
click at [520, 279] on input "Phone Number" at bounding box center [657, 283] width 423 height 44
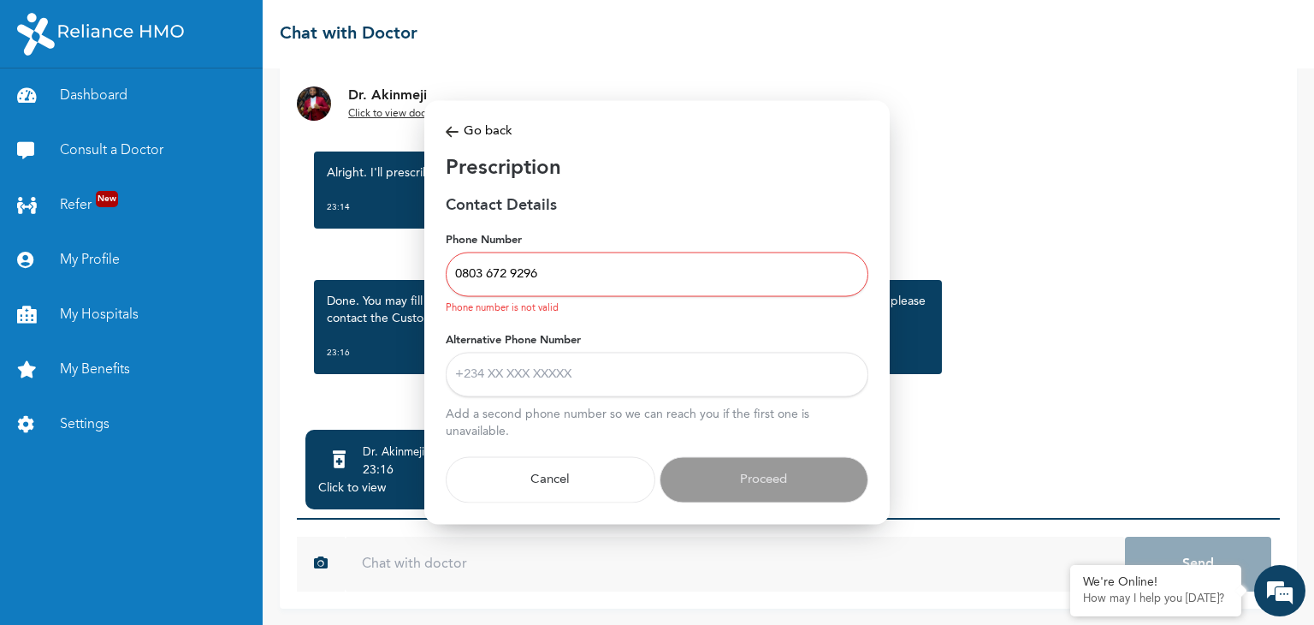
click at [489, 275] on input "0803 672 9296" at bounding box center [657, 274] width 423 height 44
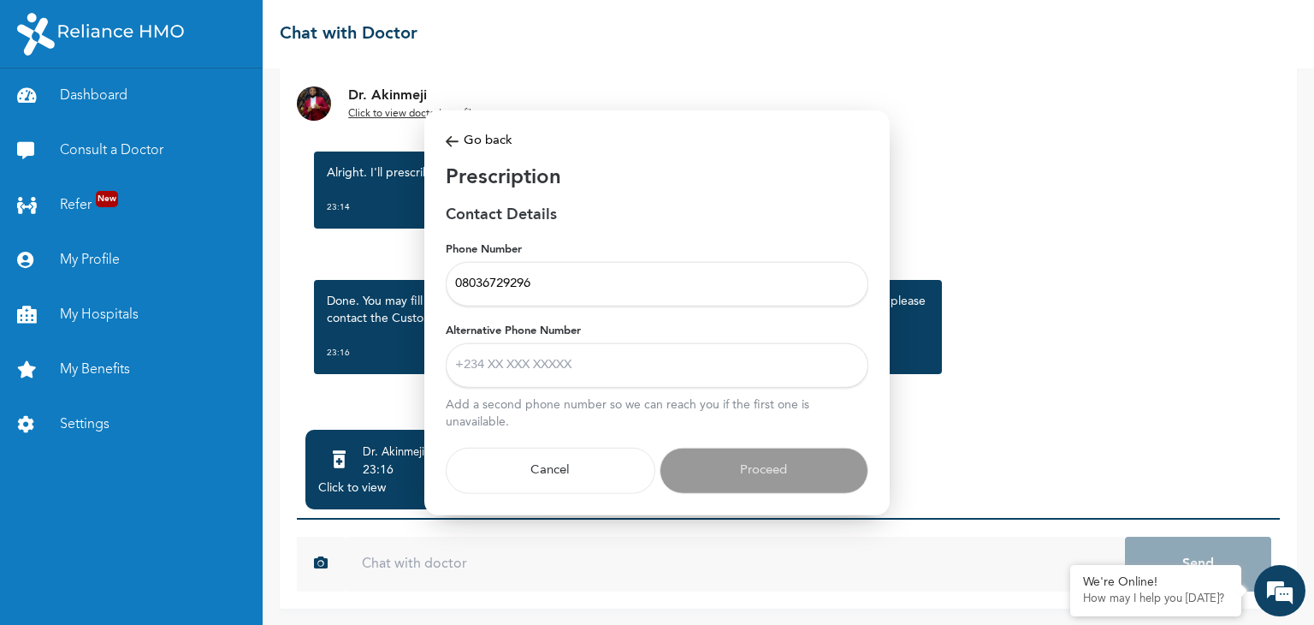
type input "08036729296"
click at [509, 363] on input "Alternative Phone Number" at bounding box center [657, 364] width 423 height 44
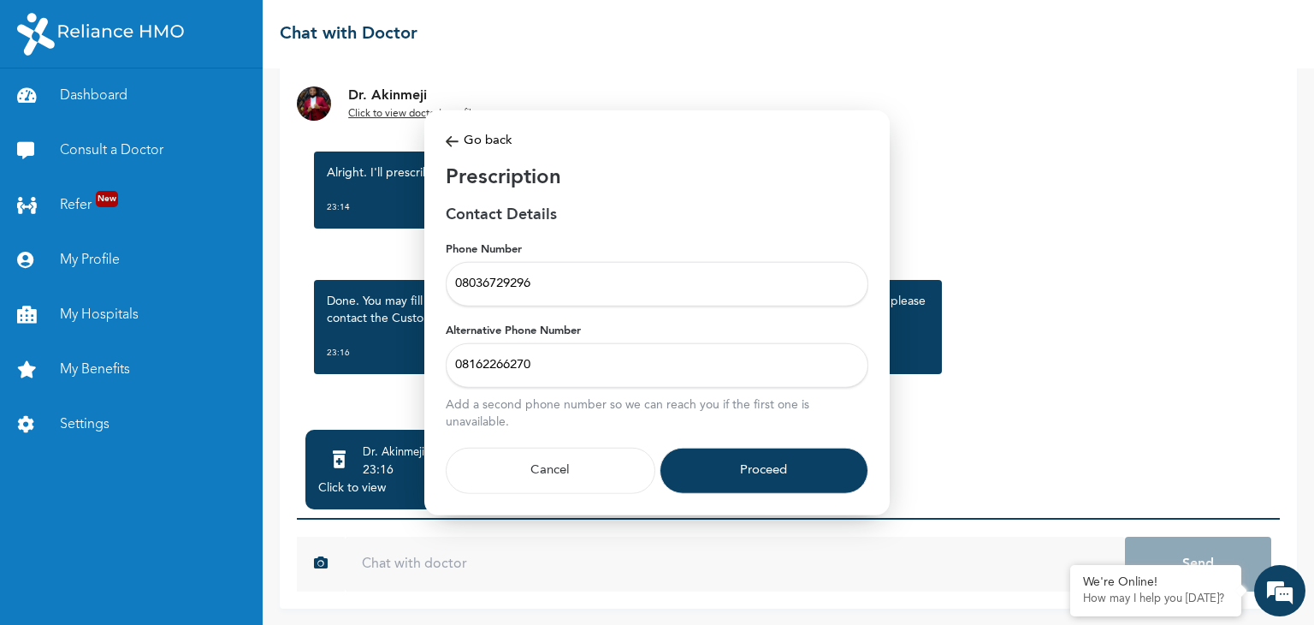
type input "08162266270"
click at [749, 471] on button "Proceed" at bounding box center [765, 470] width 210 height 46
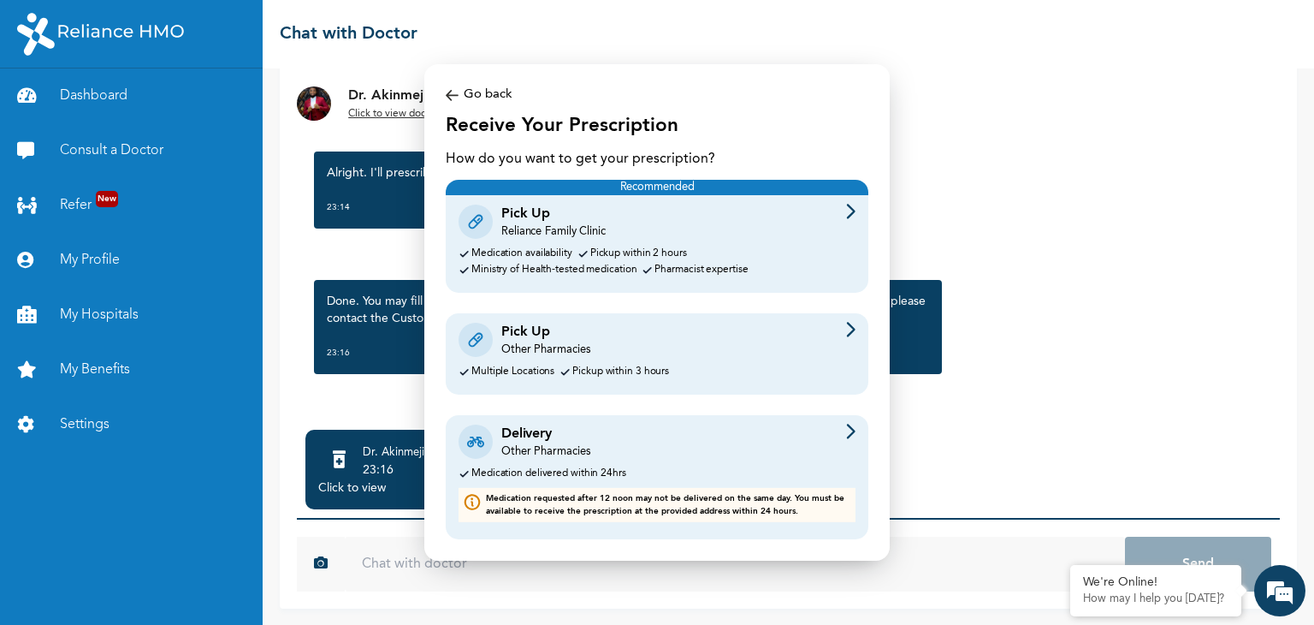
click at [847, 330] on img at bounding box center [850, 329] width 9 height 15
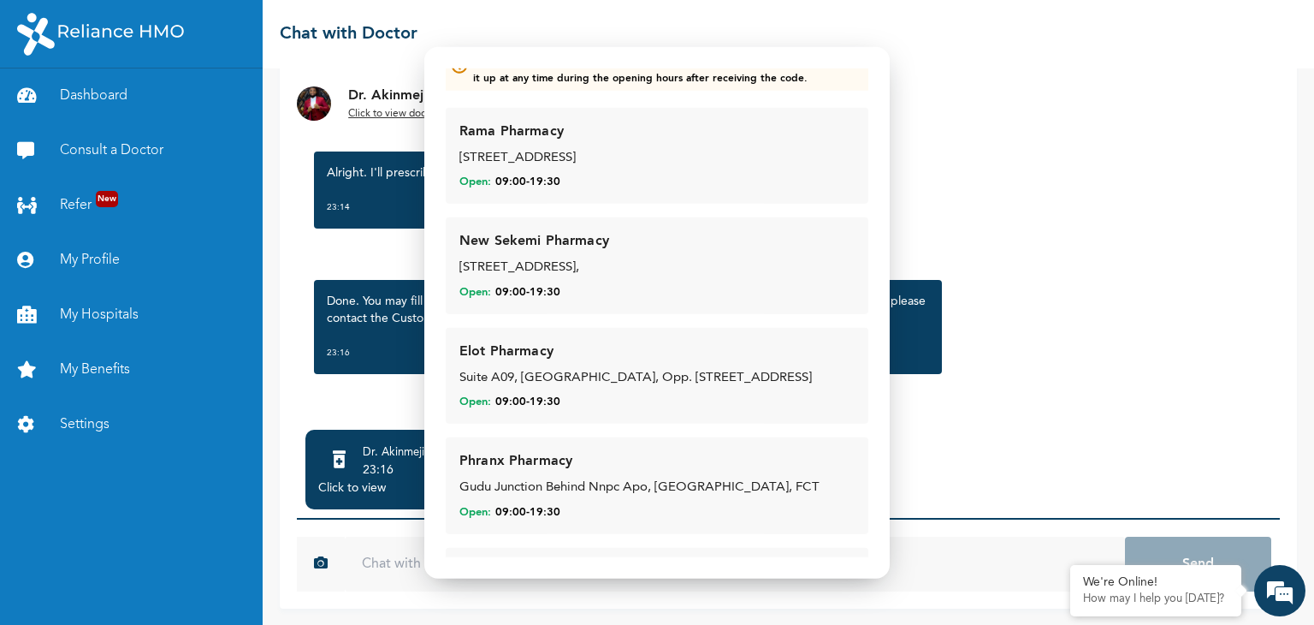
scroll to position [0, 0]
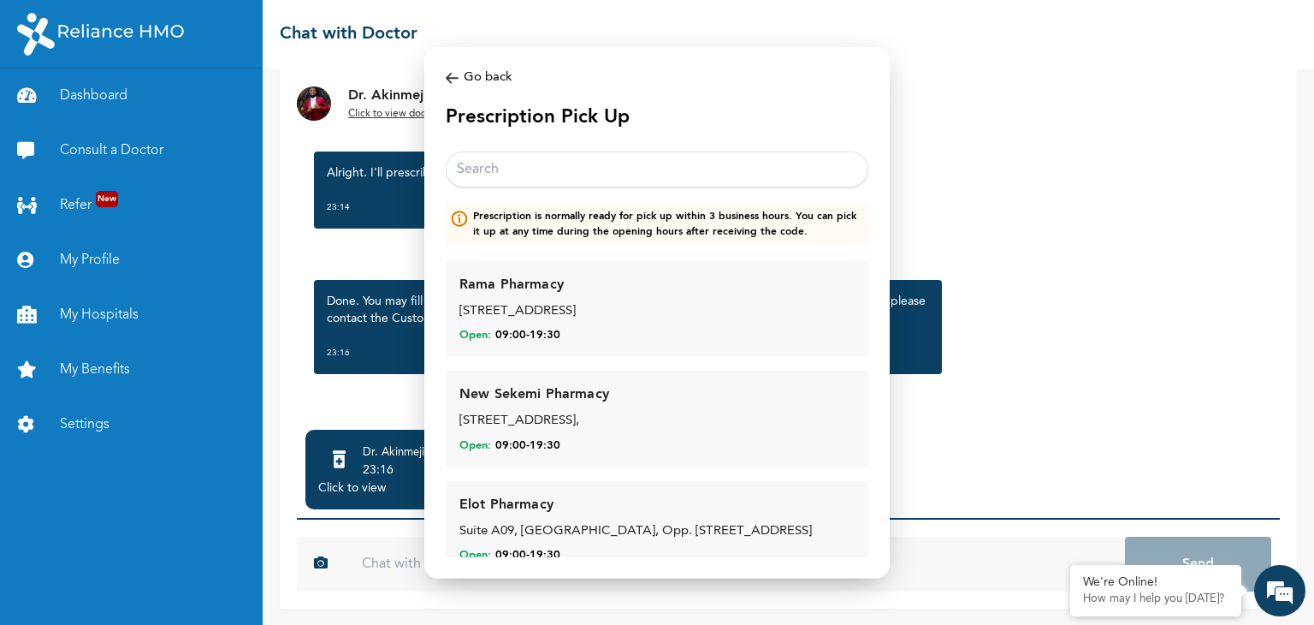
click at [449, 78] on img at bounding box center [452, 78] width 13 height 20
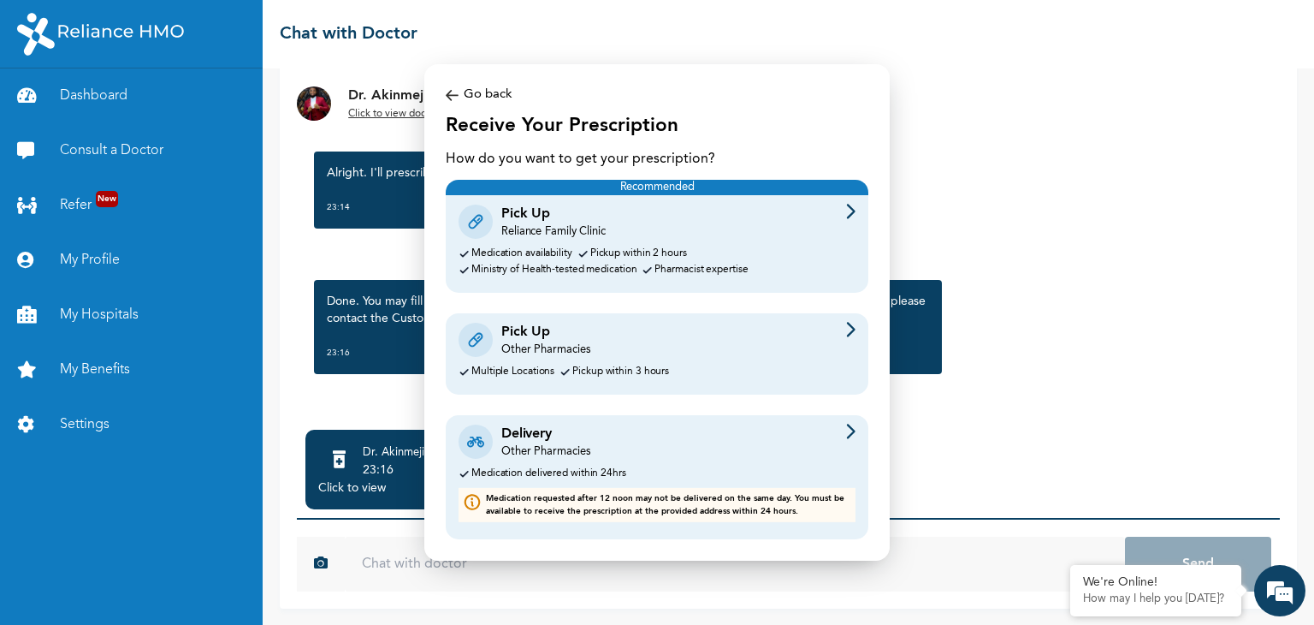
click at [678, 443] on div "Delivery Other Pharmacies" at bounding box center [657, 442] width 397 height 36
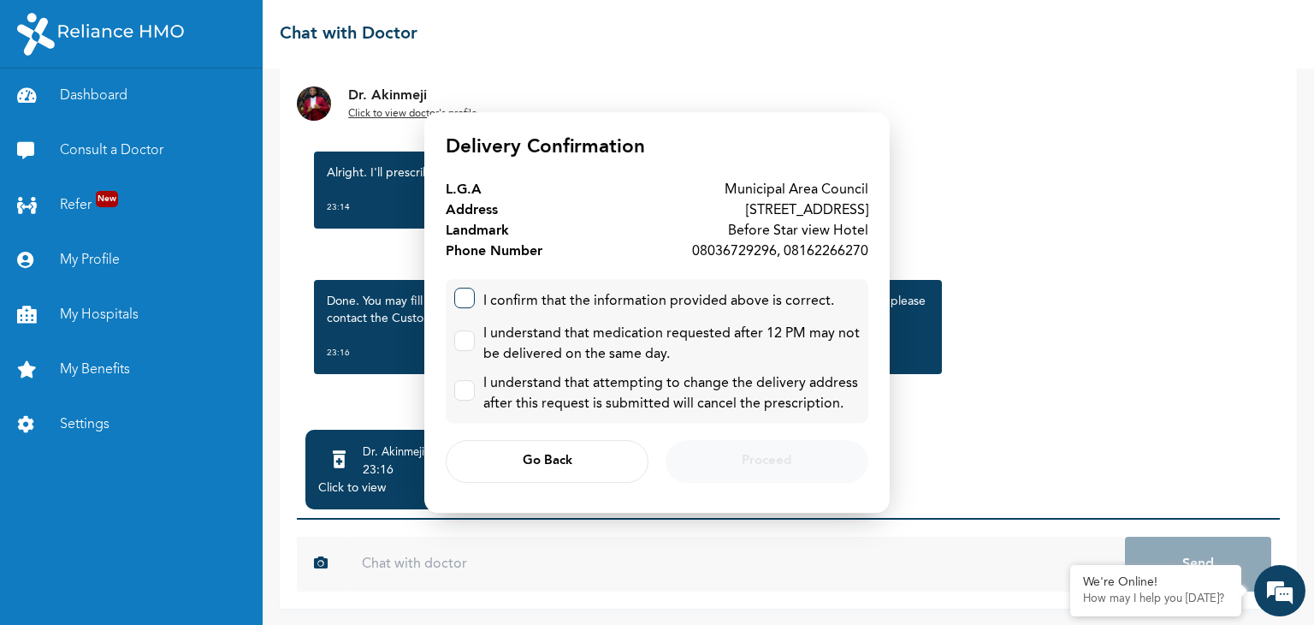
click at [467, 292] on label at bounding box center [464, 297] width 21 height 21
click at [466, 292] on input "checkbox" at bounding box center [460, 293] width 11 height 11
checkbox input "true"
click at [465, 339] on label at bounding box center [464, 340] width 21 height 21
click at [465, 339] on input "checkbox" at bounding box center [460, 336] width 11 height 11
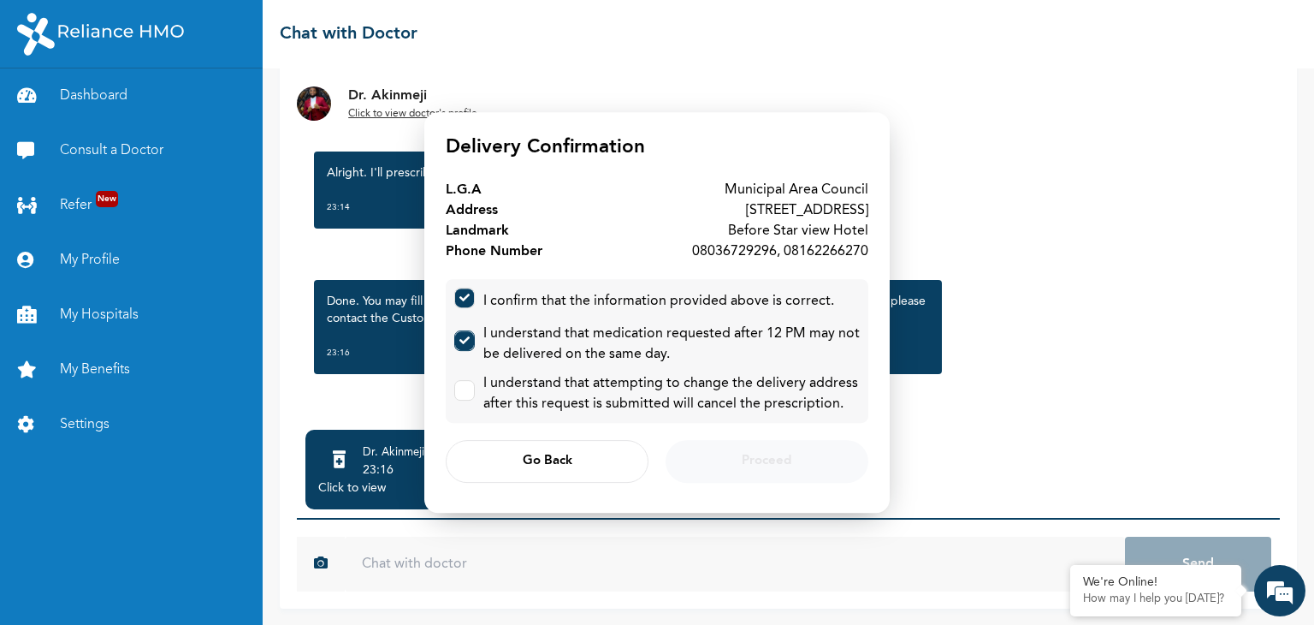
checkbox input "true"
click at [465, 388] on input "checkbox" at bounding box center [460, 386] width 11 height 11
checkbox input "true"
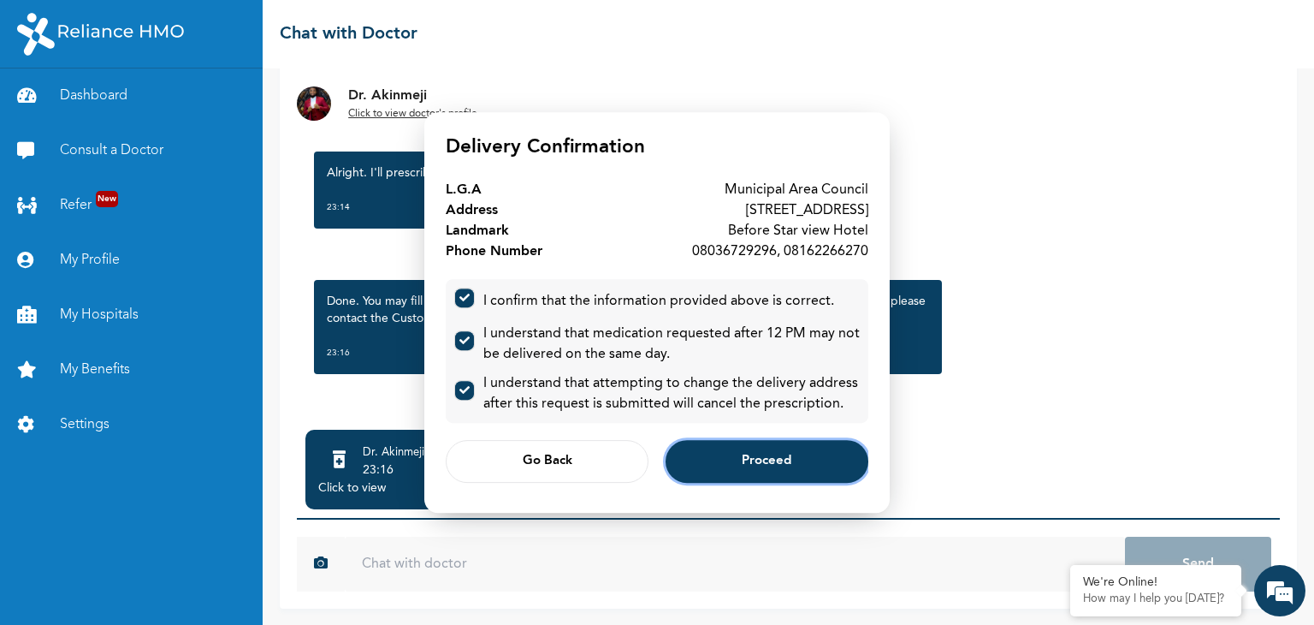
click at [755, 459] on span "Proceed" at bounding box center [767, 461] width 50 height 11
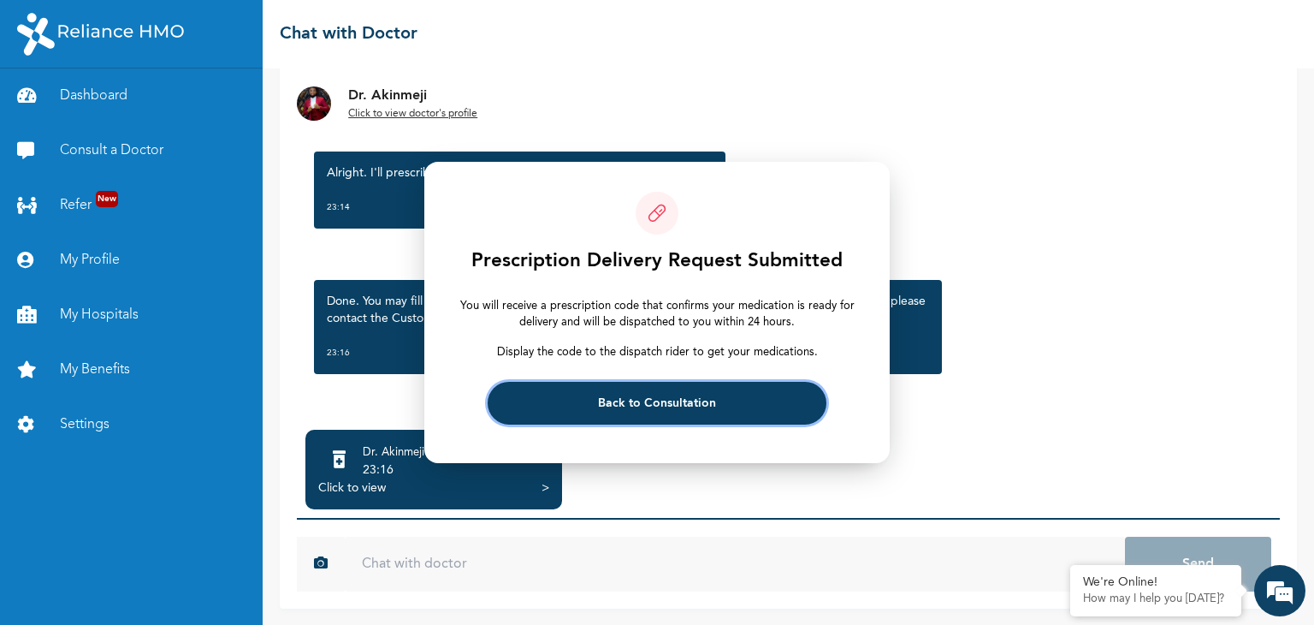
click at [631, 401] on span "Back to Consultation" at bounding box center [657, 403] width 118 height 11
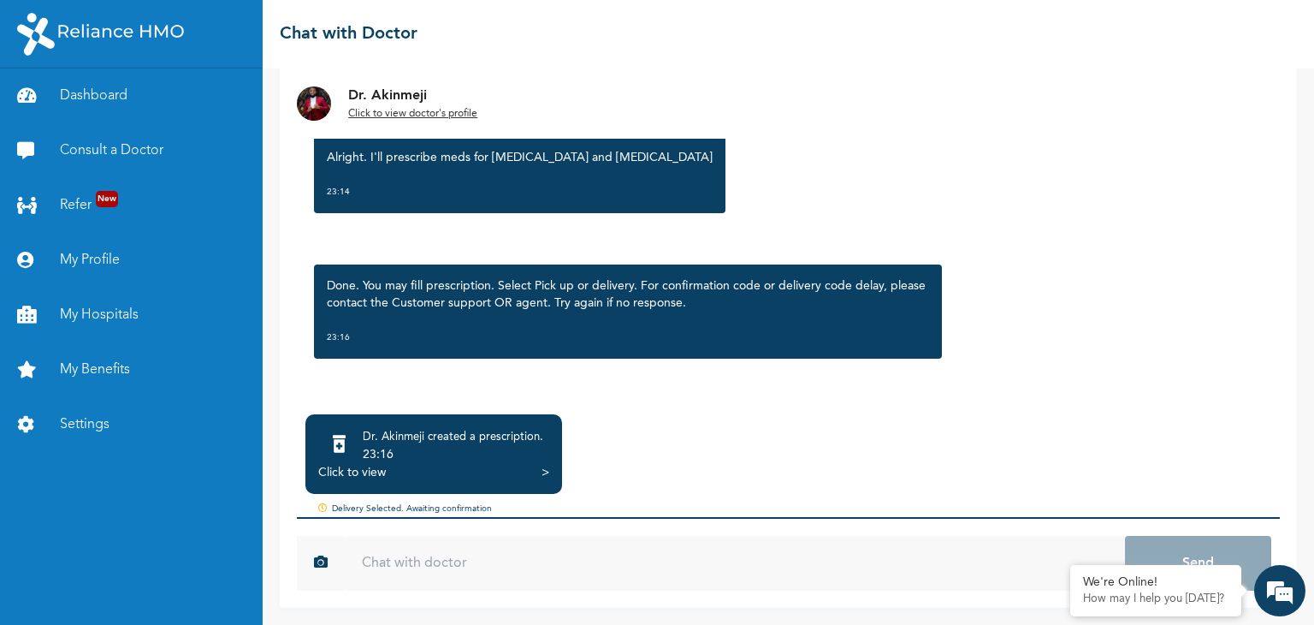
click at [544, 476] on div ">" at bounding box center [546, 472] width 8 height 17
click at [538, 563] on input "text" at bounding box center [735, 563] width 780 height 55
type input "Done filling"
click at [1125, 536] on button "Send" at bounding box center [1198, 563] width 146 height 55
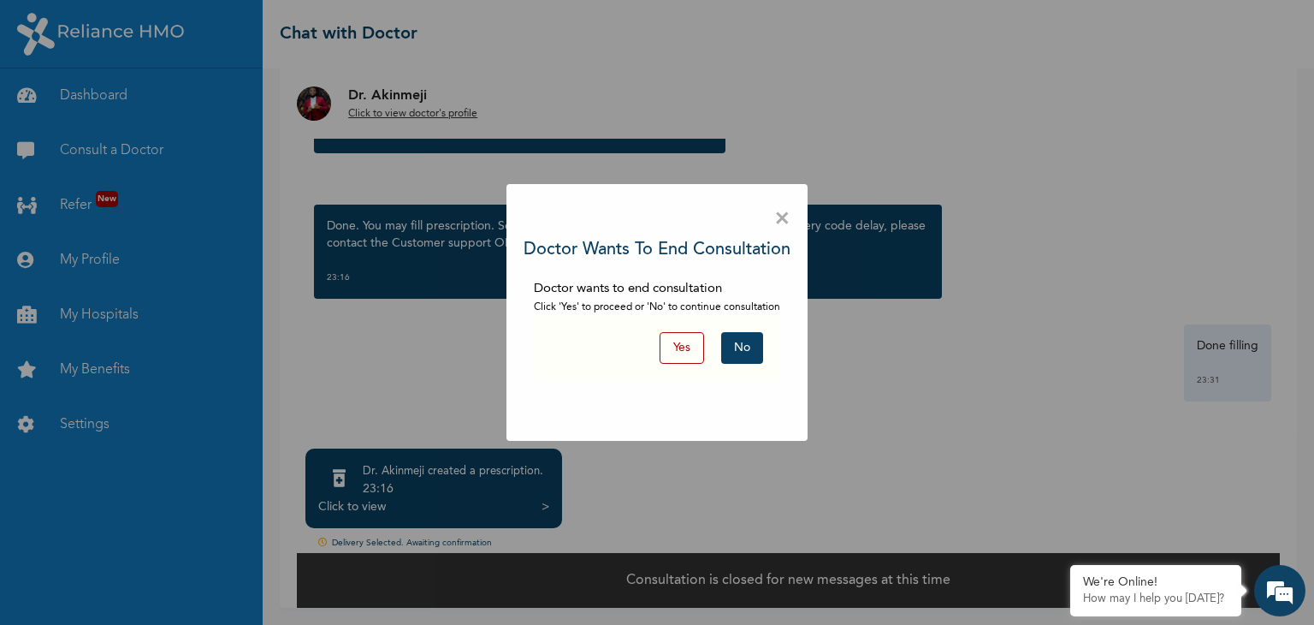
scroll to position [92, 0]
click at [690, 347] on button "Yes" at bounding box center [682, 348] width 44 height 32
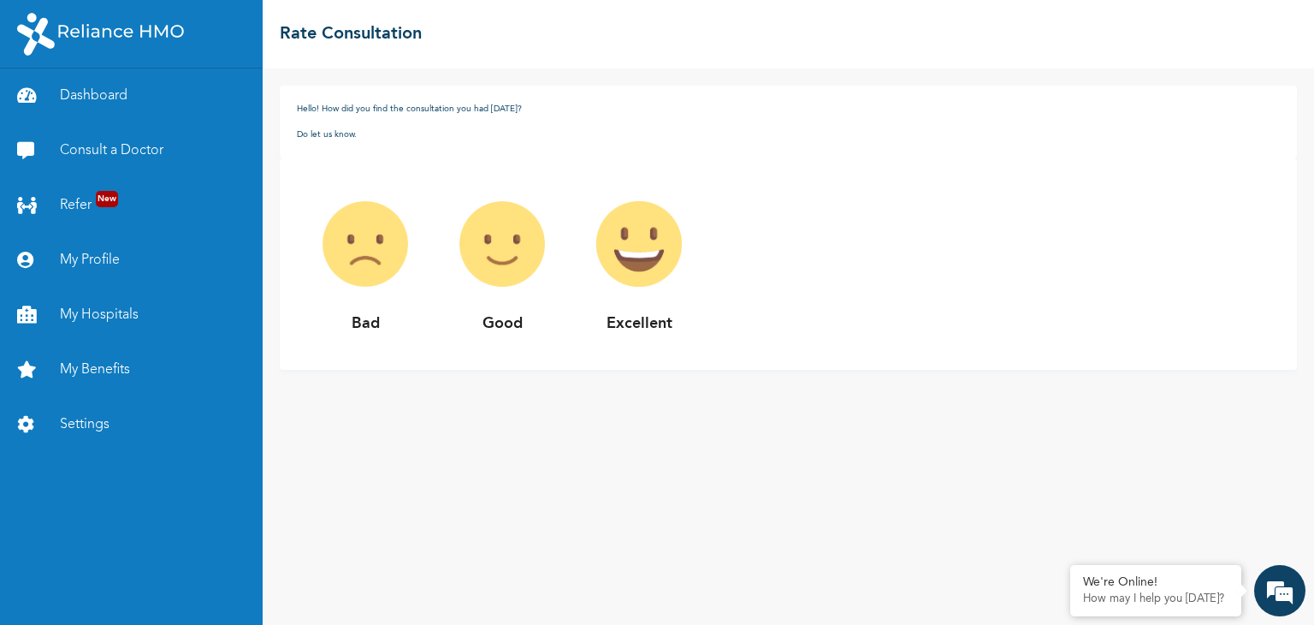
click at [571, 323] on p "Excellent" at bounding box center [639, 323] width 137 height 23
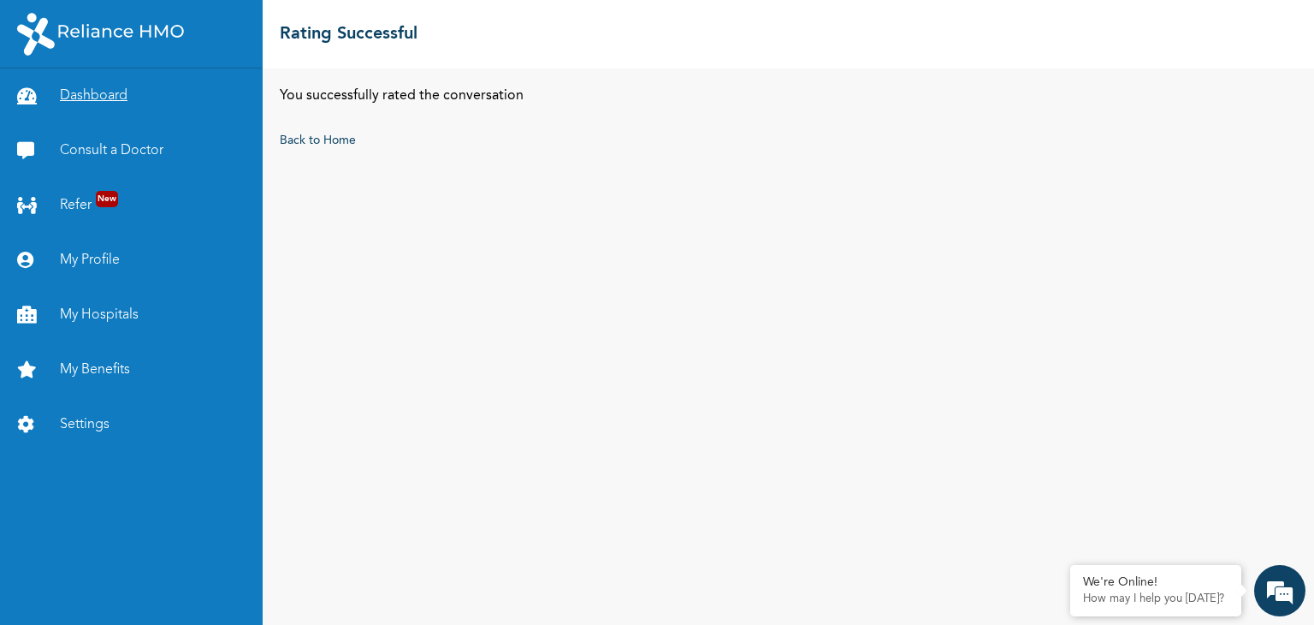
click at [102, 97] on link "Dashboard" at bounding box center [131, 95] width 263 height 55
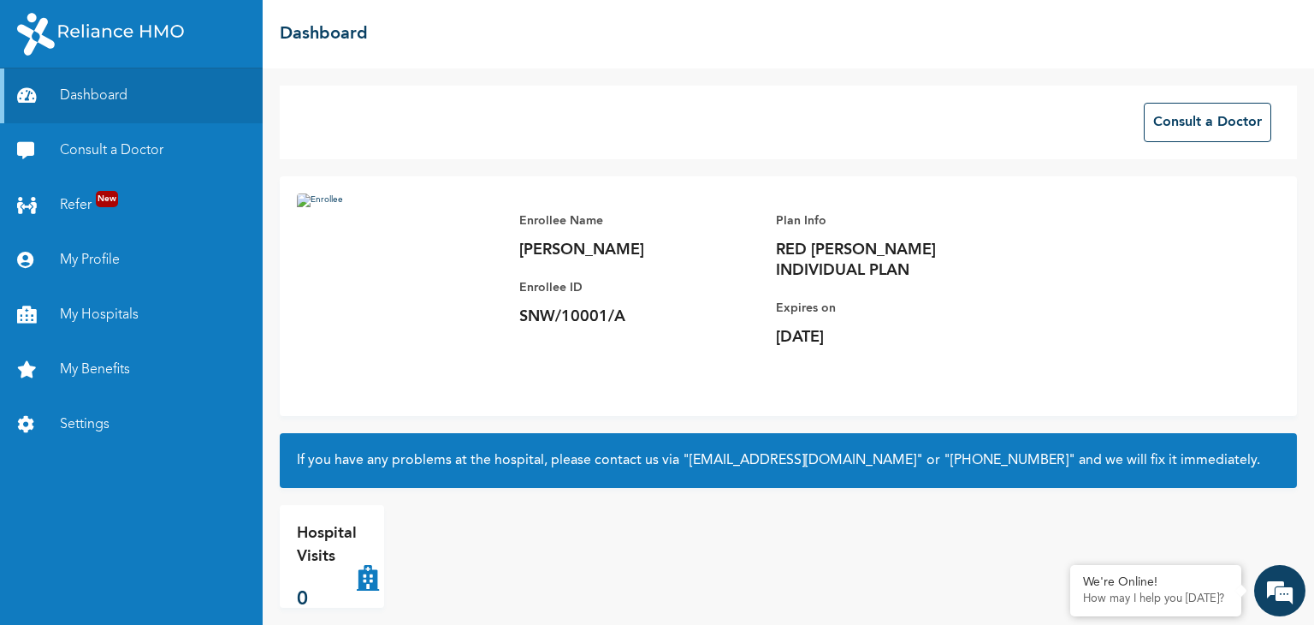
scroll to position [17, 0]
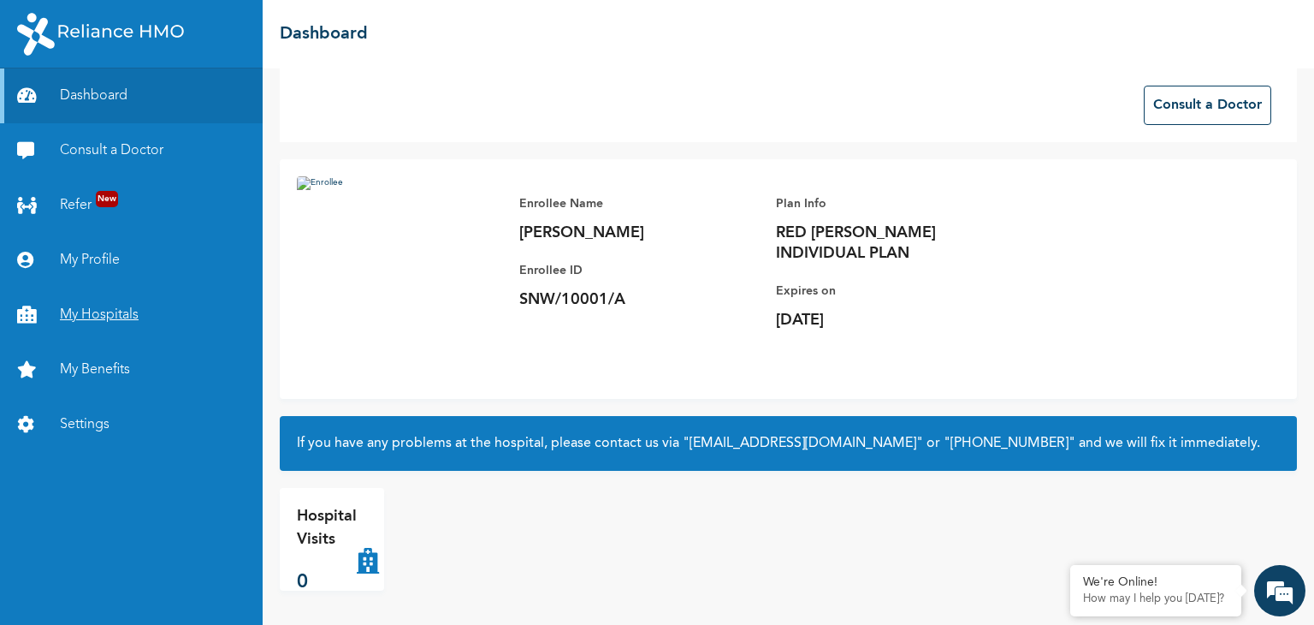
click at [104, 304] on link "My Hospitals" at bounding box center [131, 314] width 263 height 55
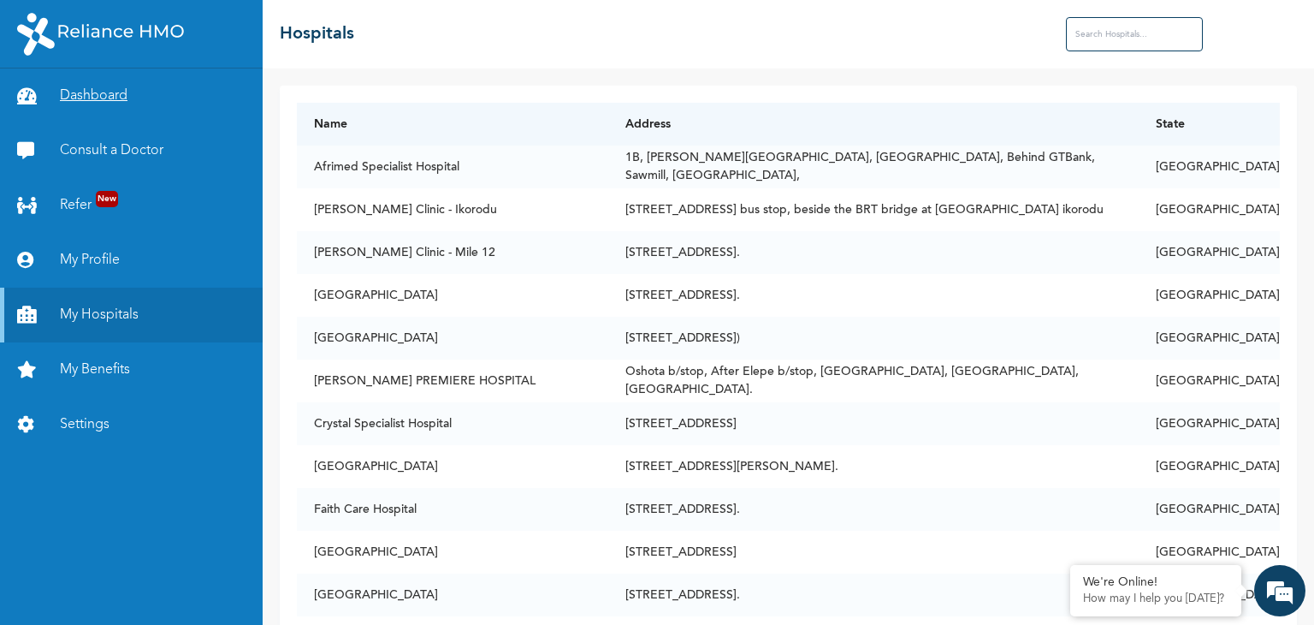
click at [101, 100] on link "Dashboard" at bounding box center [131, 95] width 263 height 55
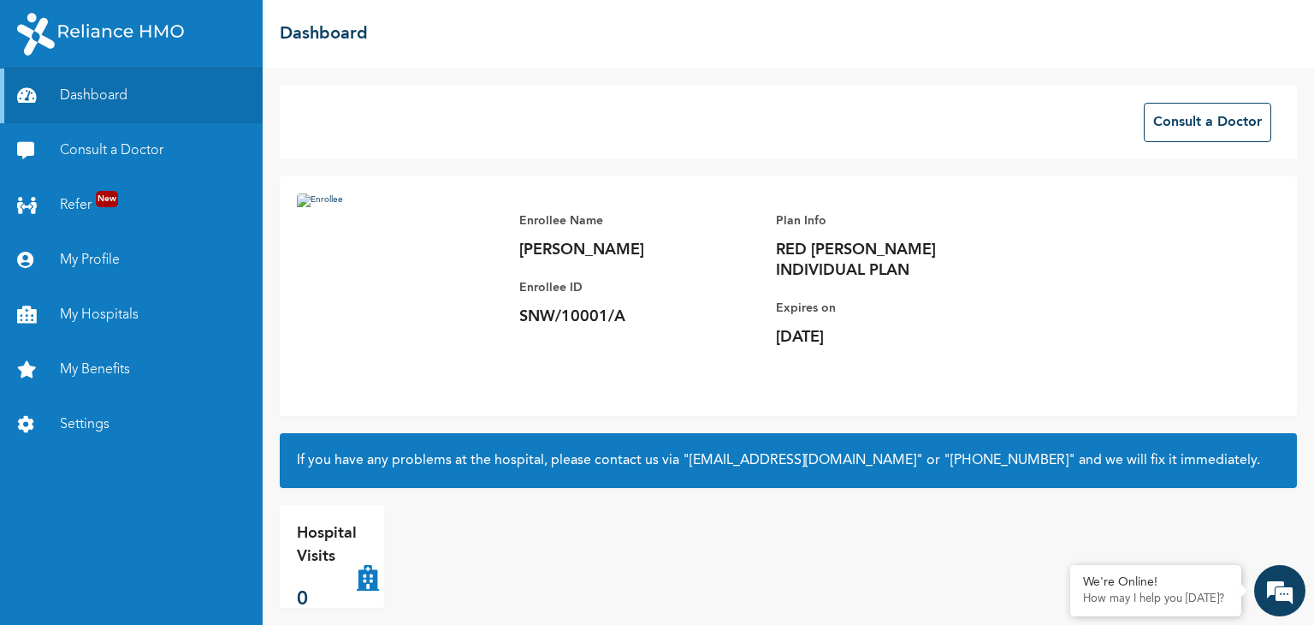
scroll to position [17, 0]
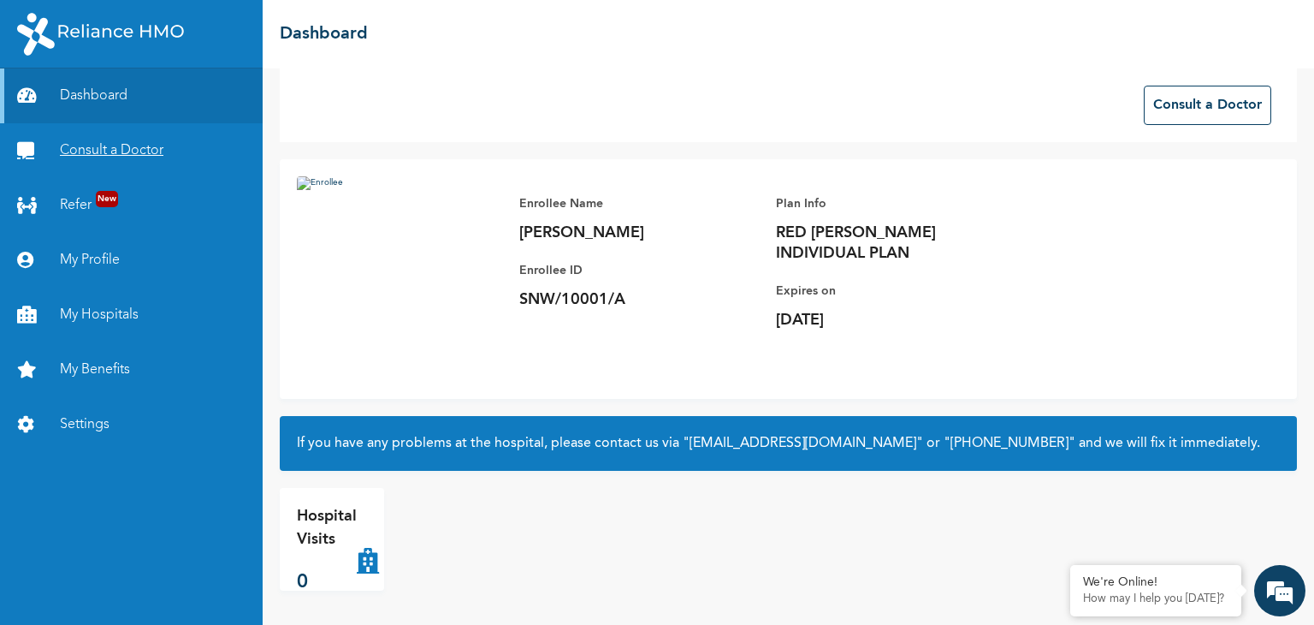
click at [92, 139] on link "Consult a Doctor" at bounding box center [131, 150] width 263 height 55
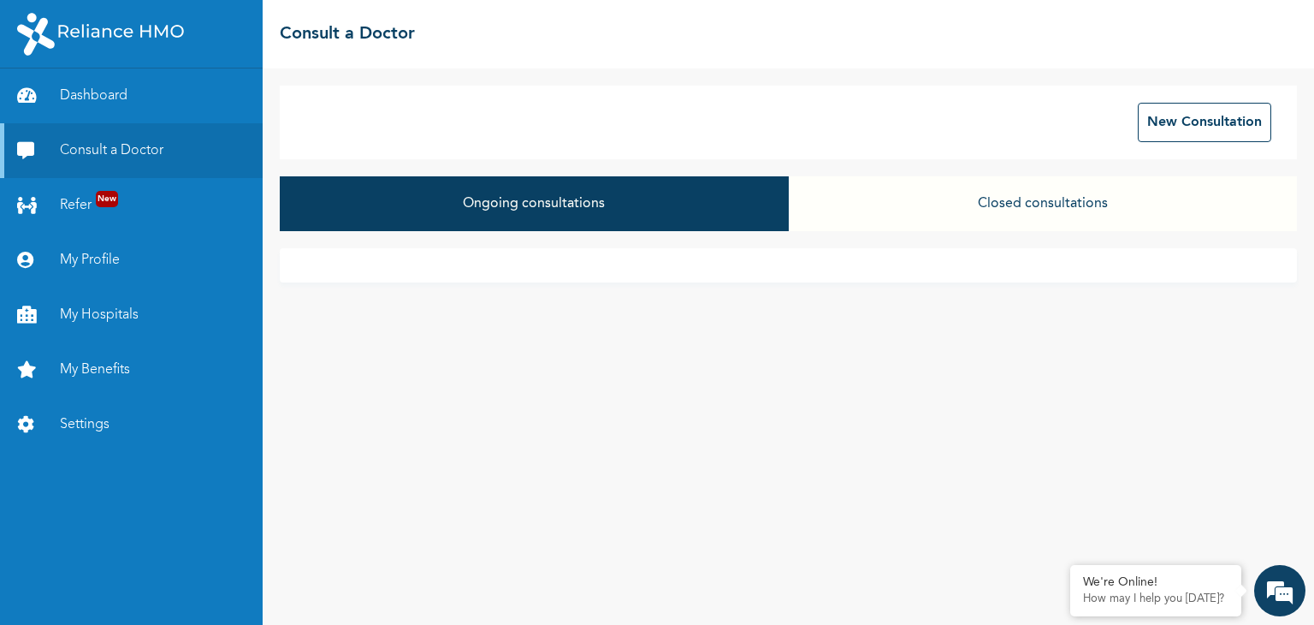
click at [989, 207] on button "Closed consultations" at bounding box center [1043, 203] width 508 height 55
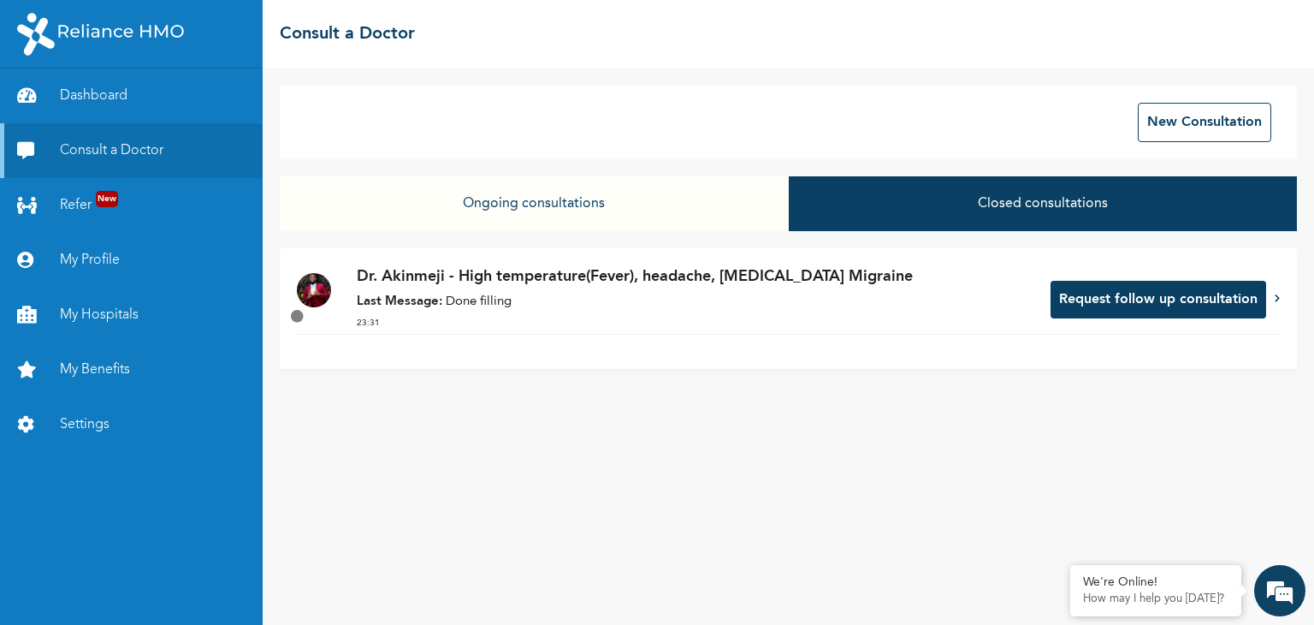
click at [619, 448] on div "New Consultation Ongoing consultations Closed consultations Dr. Akinmeji - High…" at bounding box center [789, 346] width 1052 height 556
